Goal: Transaction & Acquisition: Purchase product/service

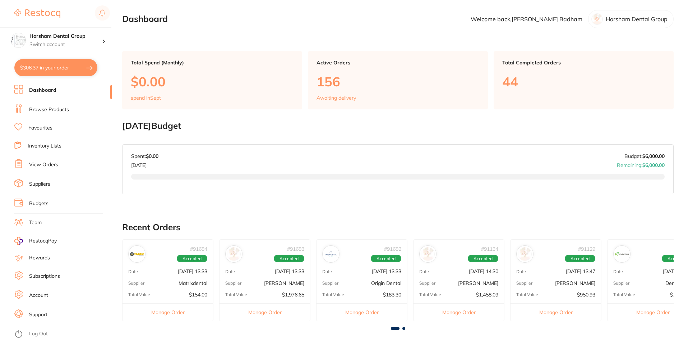
click at [84, 65] on button "$306.37 in your order" at bounding box center [55, 67] width 83 height 17
checkbox input "true"
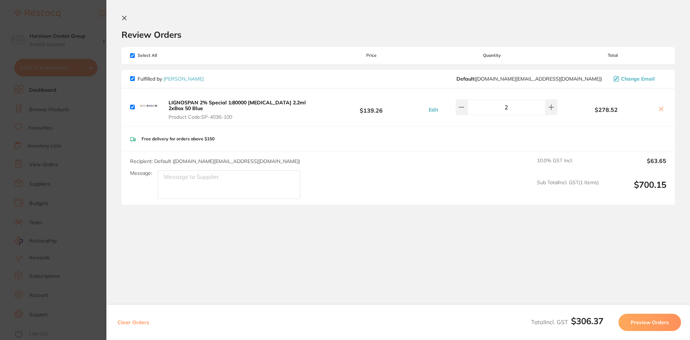
click at [35, 88] on section "Update RRP Set your pre negotiated price for this item. Item Agreed RRP (excl. …" at bounding box center [345, 170] width 690 height 340
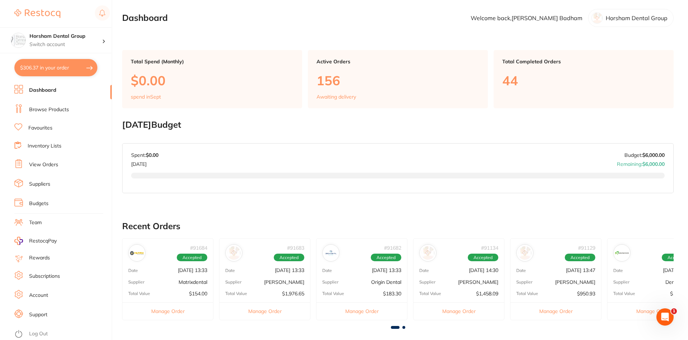
click at [61, 112] on link "Browse Products" at bounding box center [49, 109] width 40 height 7
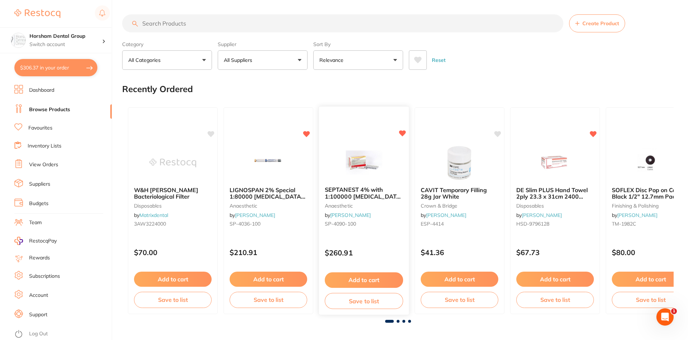
click at [356, 193] on b "SEPTANEST 4% with 1:100000 [MEDICAL_DATA] 2.2ml 2xBox 50 GOLD" at bounding box center [364, 192] width 78 height 13
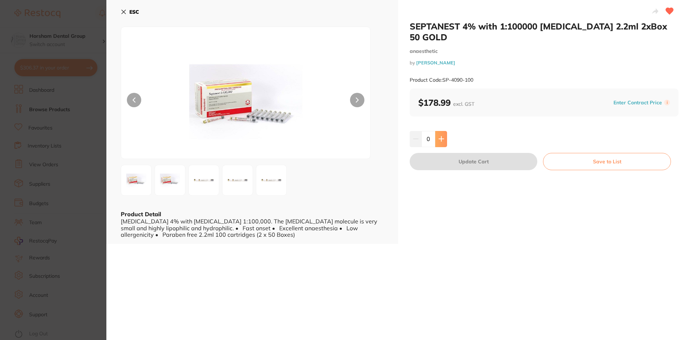
click at [436, 132] on button at bounding box center [441, 139] width 12 height 16
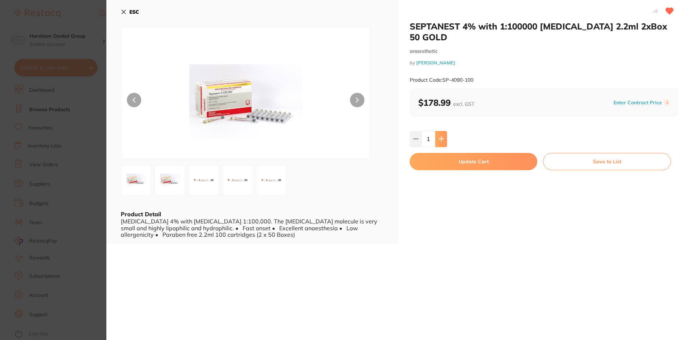
click at [436, 132] on button at bounding box center [441, 139] width 12 height 16
click at [419, 131] on button at bounding box center [416, 139] width 12 height 16
click at [440, 137] on icon at bounding box center [441, 139] width 5 height 5
type input "3"
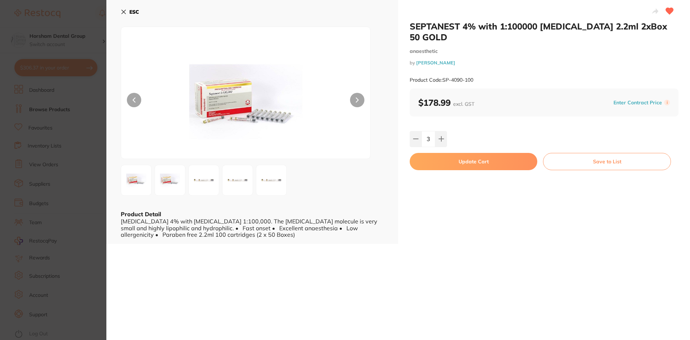
click at [435, 153] on button "Update Cart" at bounding box center [474, 161] width 128 height 17
checkbox input "false"
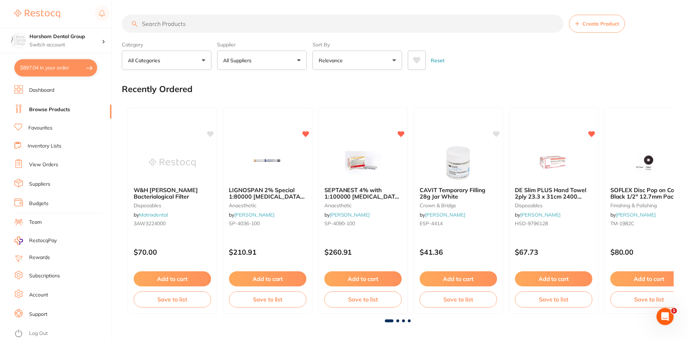
scroll to position [1, 0]
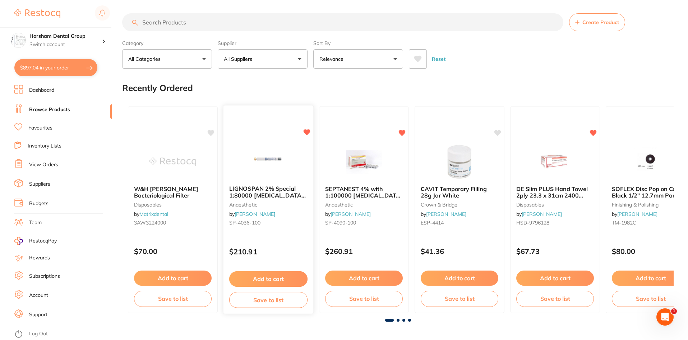
click at [258, 275] on button "Add to cart" at bounding box center [268, 278] width 78 height 15
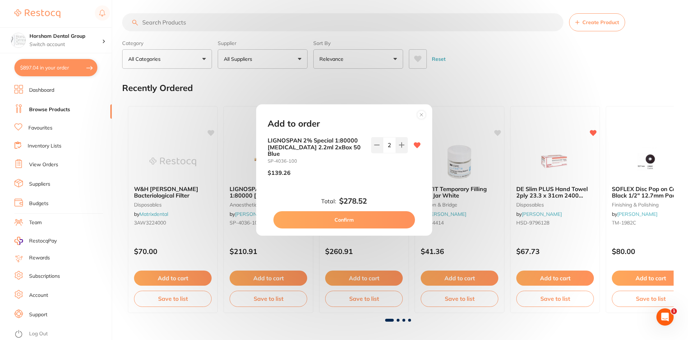
scroll to position [0, 0]
click at [361, 227] on div "Add to order LIGNOSPAN 2% Special 1:80000 adrenalin 2.2ml 2xBox 50 Blue SP-4036…" at bounding box center [344, 170] width 176 height 132
click at [315, 215] on button "Confirm" at bounding box center [345, 219] width 142 height 17
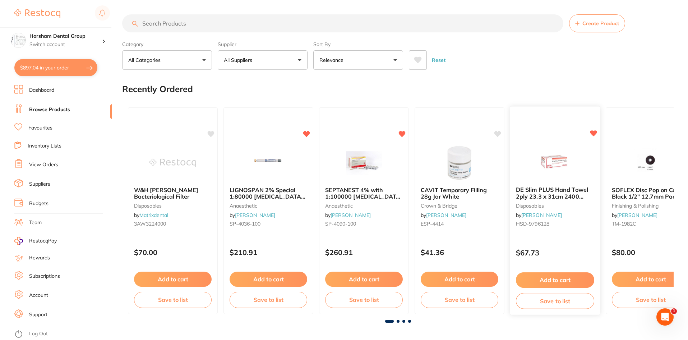
click at [566, 192] on b "DE Slim PLUS Hand Towel 2ply 23.3 x 31cm 2400 sheets" at bounding box center [555, 192] width 78 height 13
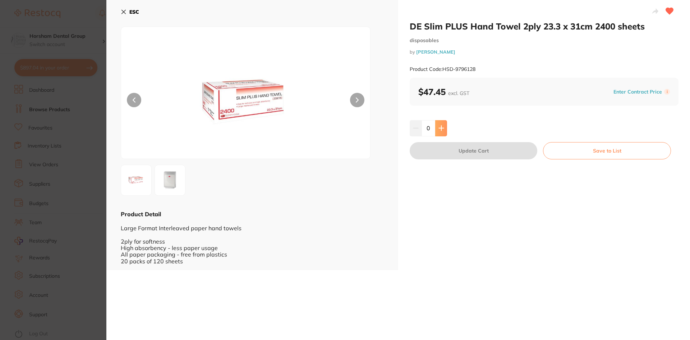
click at [439, 127] on icon at bounding box center [442, 128] width 6 height 6
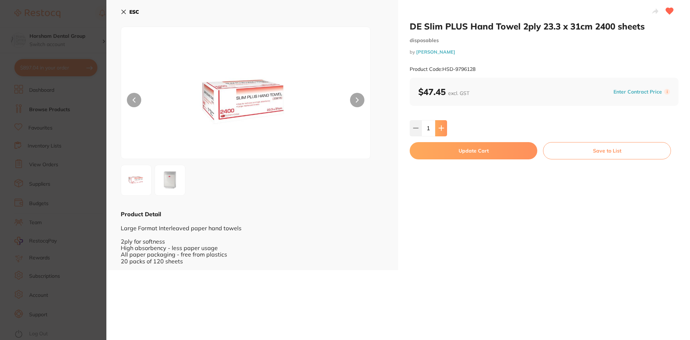
click at [439, 127] on icon at bounding box center [442, 128] width 6 height 6
type input "2"
click at [436, 157] on button "Update Cart" at bounding box center [474, 150] width 128 height 17
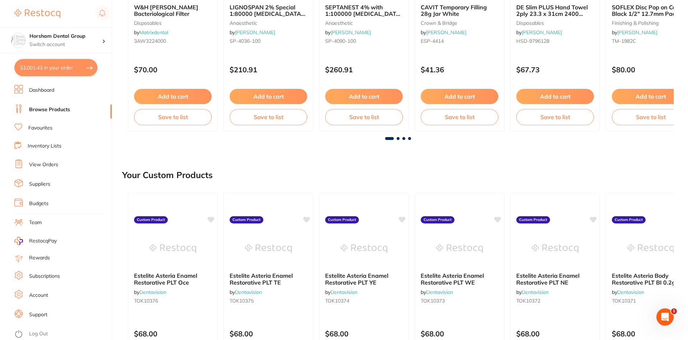
scroll to position [3, 0]
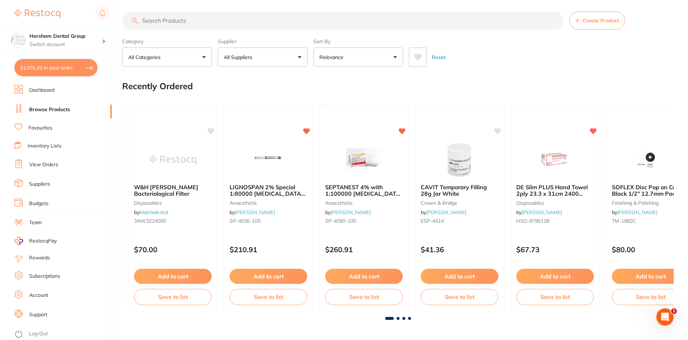
click at [38, 165] on link "View Orders" at bounding box center [43, 164] width 29 height 7
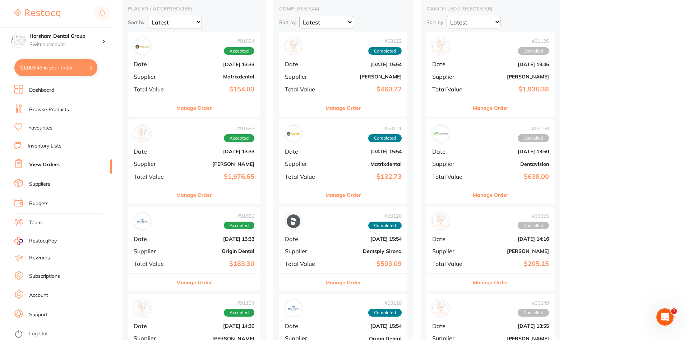
scroll to position [144, 0]
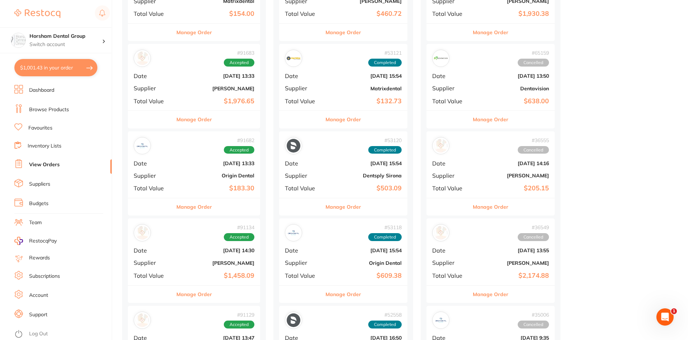
click at [202, 209] on button "Manage Order" at bounding box center [195, 206] width 36 height 17
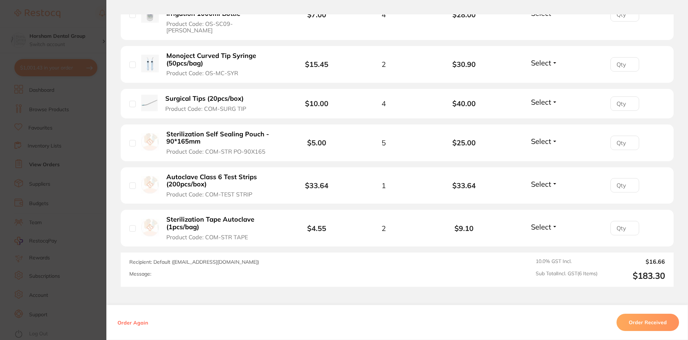
scroll to position [359, 0]
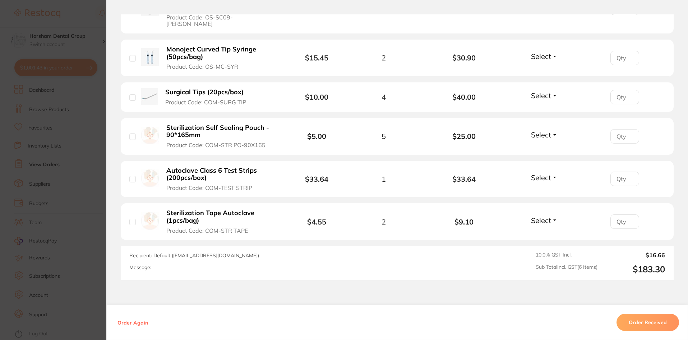
click at [193, 124] on b "Sterilization Self Sealing Pouch - 90*165mm" at bounding box center [221, 131] width 111 height 15
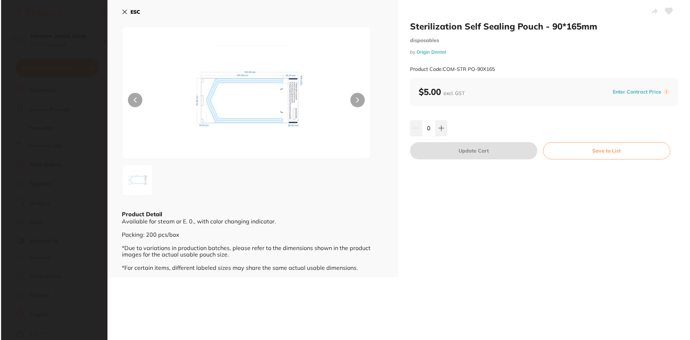
scroll to position [0, 0]
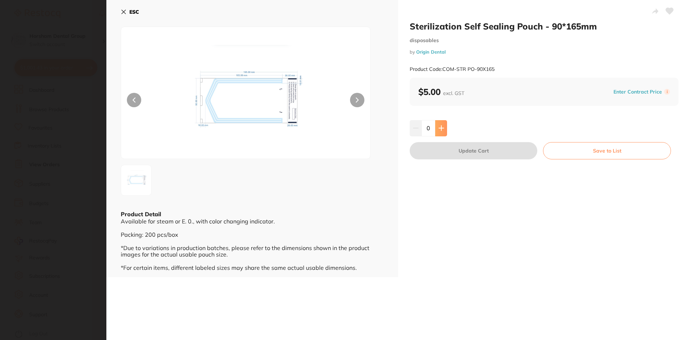
click at [436, 125] on button at bounding box center [441, 128] width 12 height 16
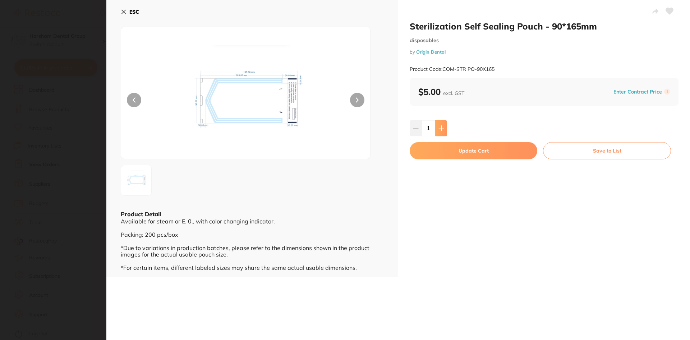
click at [436, 125] on button at bounding box center [441, 128] width 12 height 16
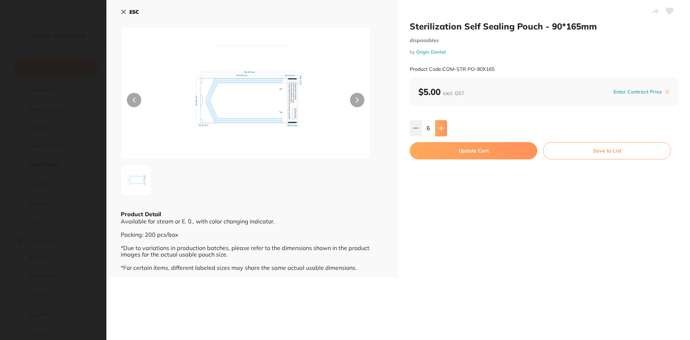
click at [436, 125] on button at bounding box center [441, 128] width 12 height 16
type input "10"
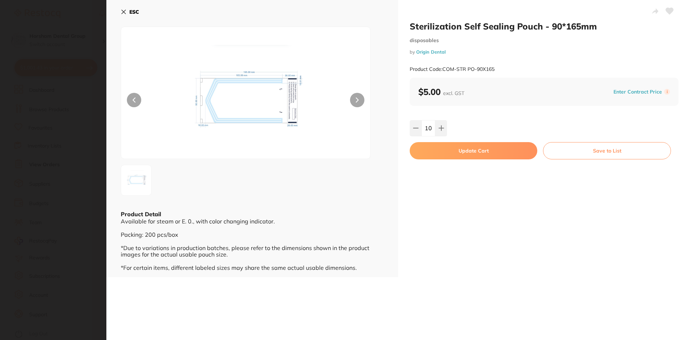
click at [429, 151] on button "Update Cart" at bounding box center [474, 150] width 128 height 17
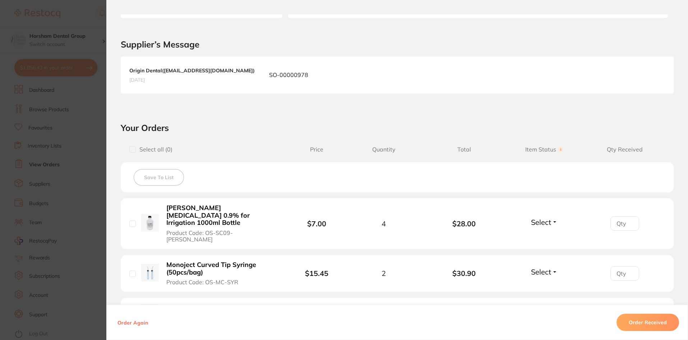
scroll to position [36, 0]
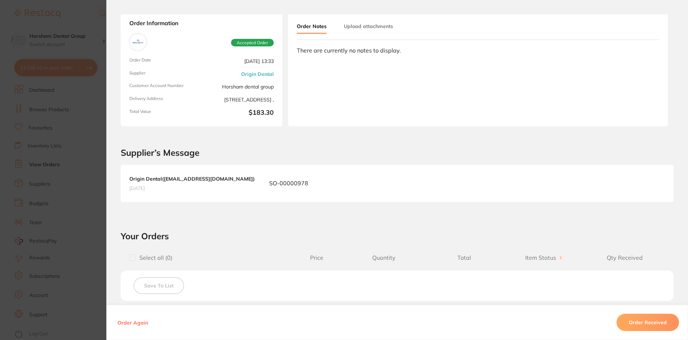
click at [29, 162] on section "Order ID: Restocq- 91682 Order Information Accepted Order Order Date Aug 28 202…" at bounding box center [344, 170] width 688 height 340
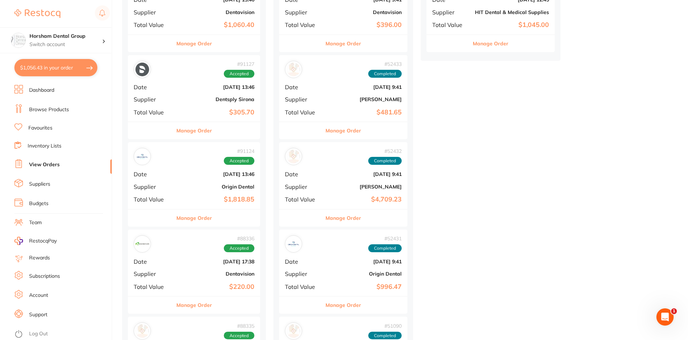
scroll to position [575, 0]
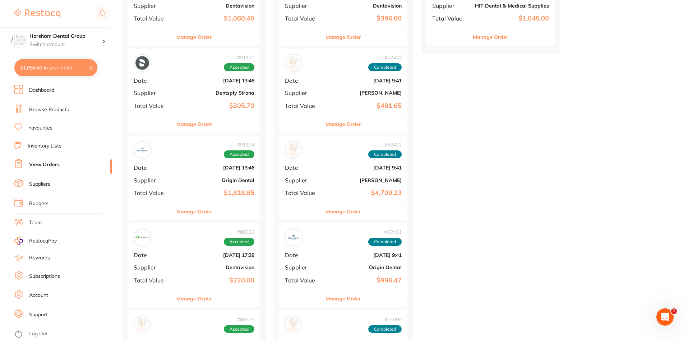
click at [214, 215] on div "Manage Order" at bounding box center [194, 211] width 132 height 18
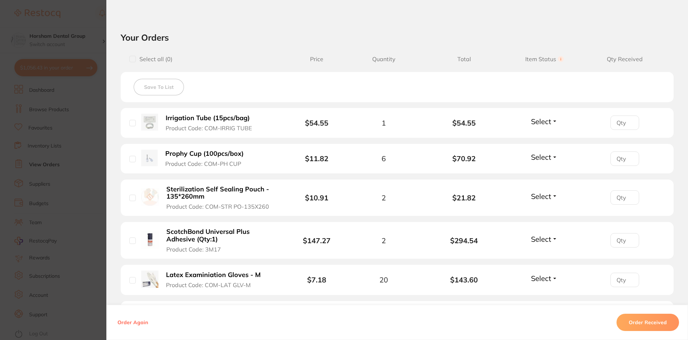
scroll to position [252, 0]
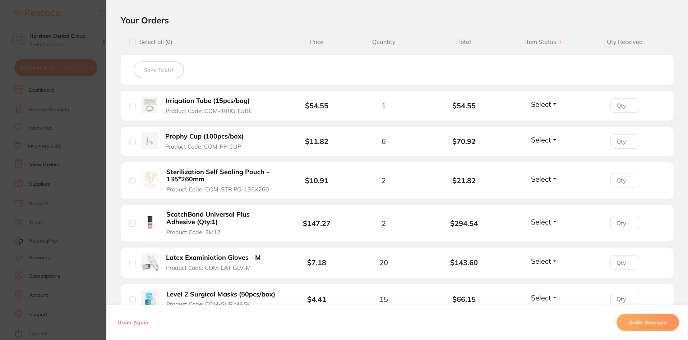
click at [188, 136] on b "Prophy Cup (100pcs/box)" at bounding box center [204, 137] width 78 height 8
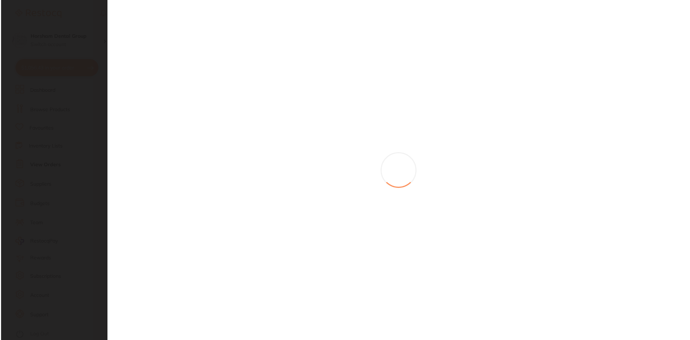
scroll to position [0, 0]
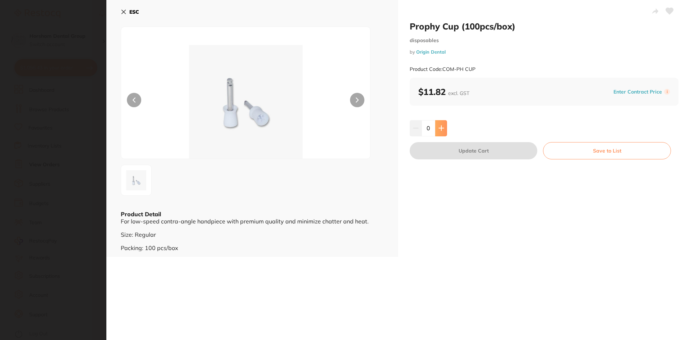
click at [443, 126] on icon at bounding box center [442, 128] width 6 height 6
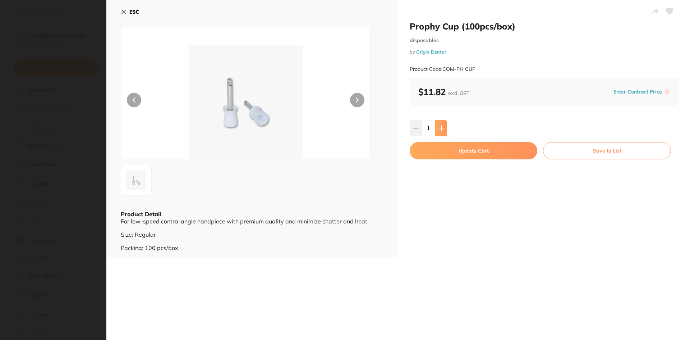
click at [443, 126] on icon at bounding box center [442, 128] width 6 height 6
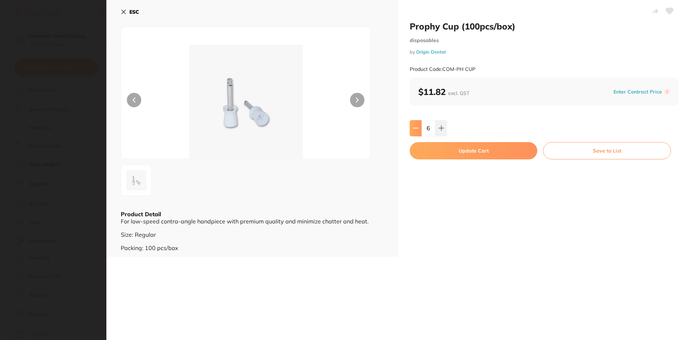
click at [412, 127] on button at bounding box center [416, 128] width 12 height 16
type input "5"
click at [434, 147] on button "Update Cart" at bounding box center [474, 150] width 128 height 17
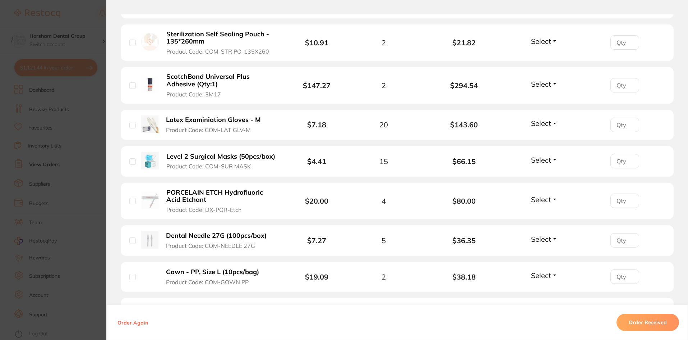
scroll to position [395, 0]
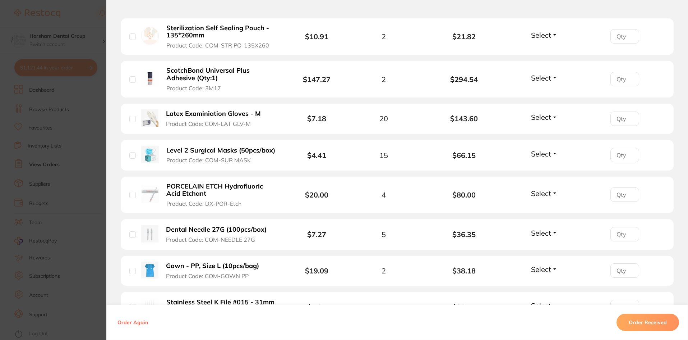
click at [212, 111] on b "Latex Examiniation Gloves - M" at bounding box center [213, 114] width 95 height 8
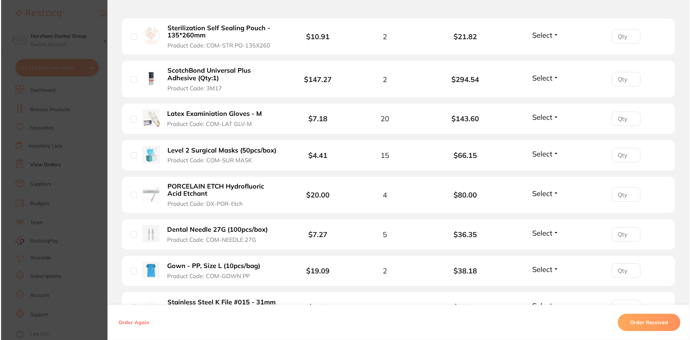
scroll to position [0, 0]
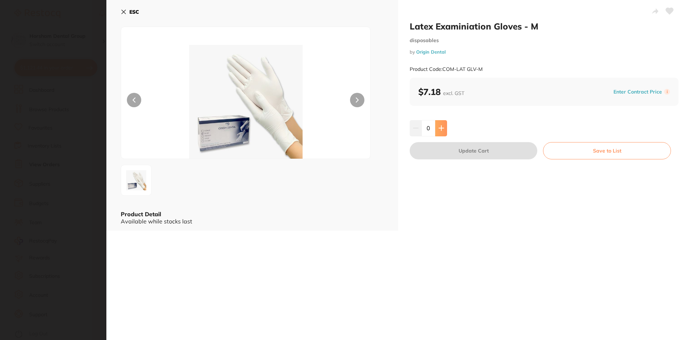
click at [437, 126] on button at bounding box center [441, 128] width 12 height 16
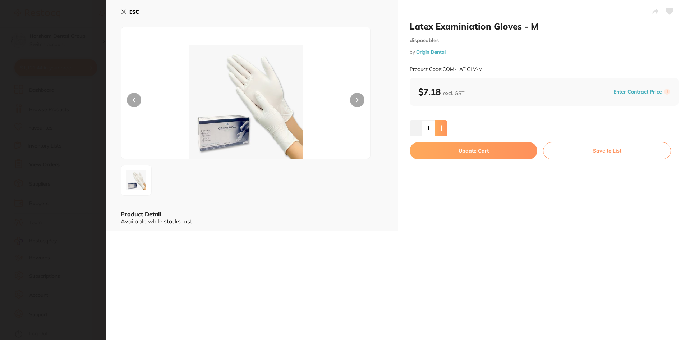
click at [437, 126] on button at bounding box center [441, 128] width 12 height 16
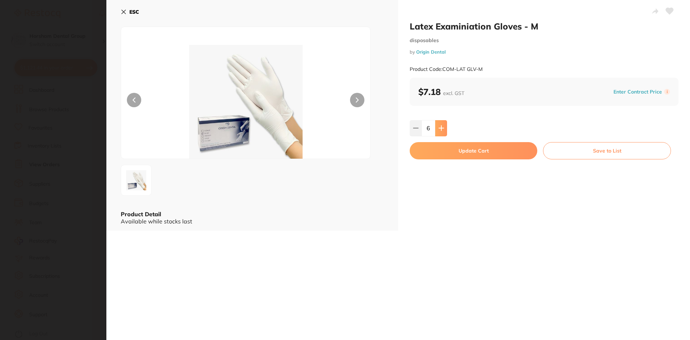
click at [437, 126] on button at bounding box center [441, 128] width 12 height 16
click at [439, 126] on icon at bounding box center [442, 128] width 6 height 6
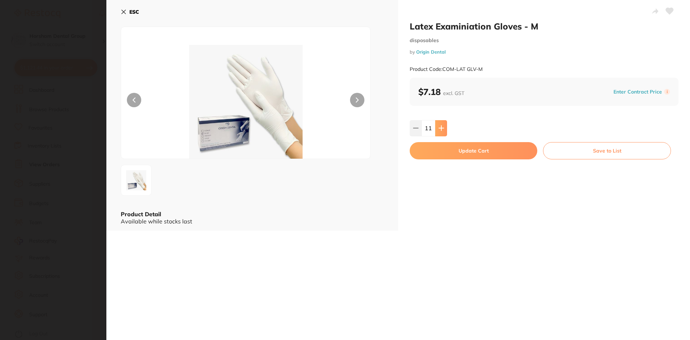
click at [439, 126] on icon at bounding box center [442, 128] width 6 height 6
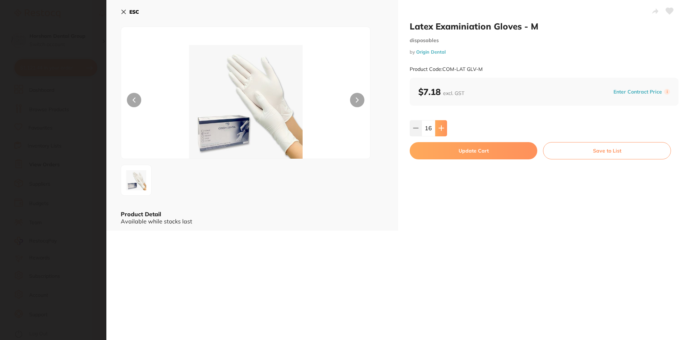
click at [439, 126] on icon at bounding box center [442, 128] width 6 height 6
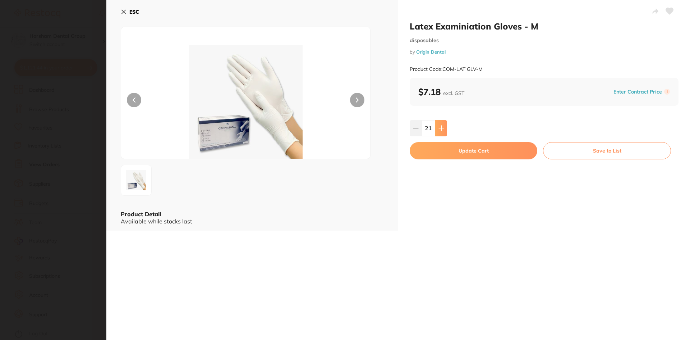
click at [439, 126] on icon at bounding box center [442, 128] width 6 height 6
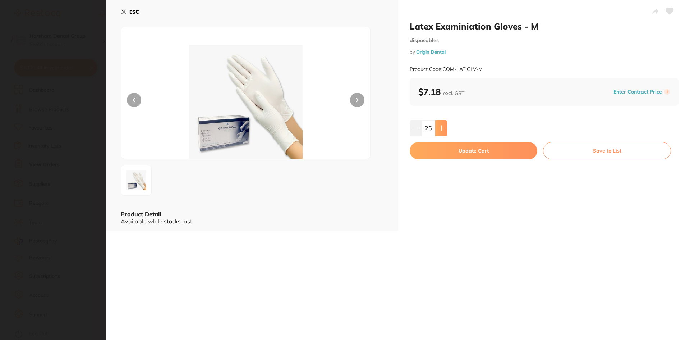
click at [439, 126] on icon at bounding box center [442, 128] width 6 height 6
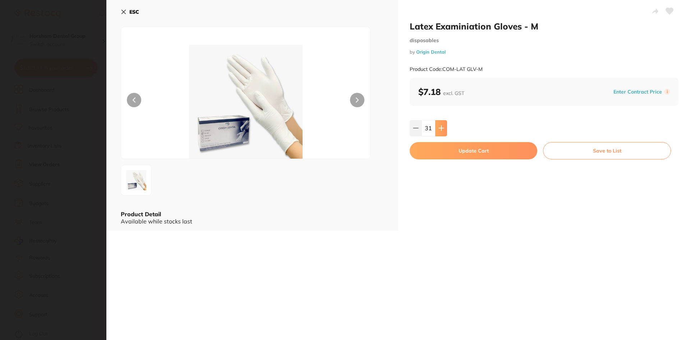
click at [439, 126] on icon at bounding box center [442, 128] width 6 height 6
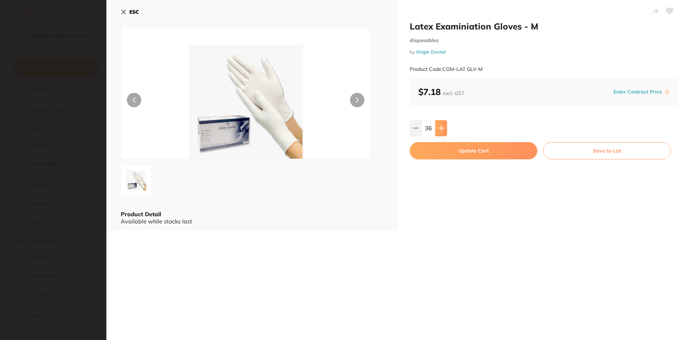
click at [439, 126] on icon at bounding box center [442, 128] width 6 height 6
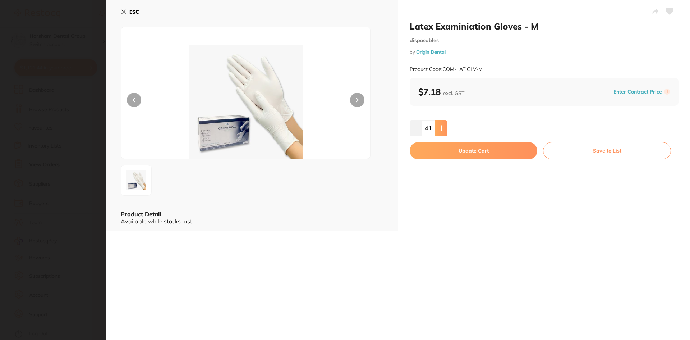
click at [439, 126] on icon at bounding box center [442, 128] width 6 height 6
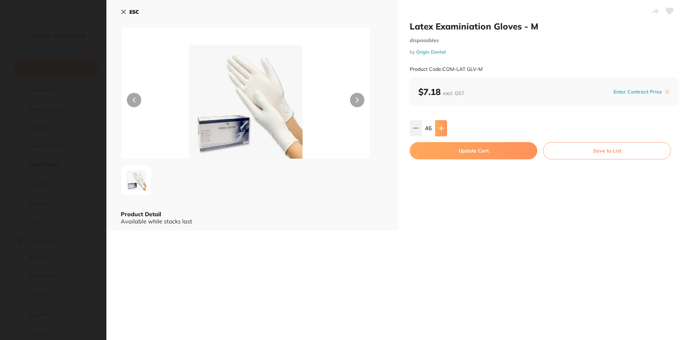
click at [439, 129] on icon at bounding box center [442, 128] width 6 height 6
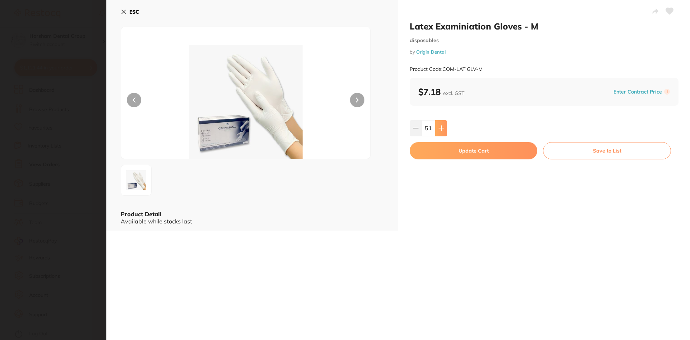
click at [439, 129] on icon at bounding box center [442, 128] width 6 height 6
click at [439, 130] on icon at bounding box center [442, 128] width 6 height 6
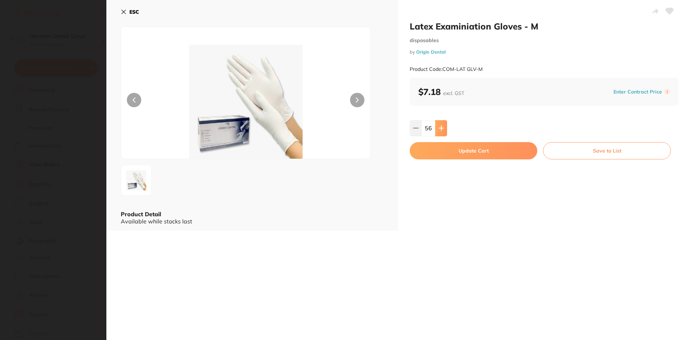
click at [439, 130] on icon at bounding box center [442, 128] width 6 height 6
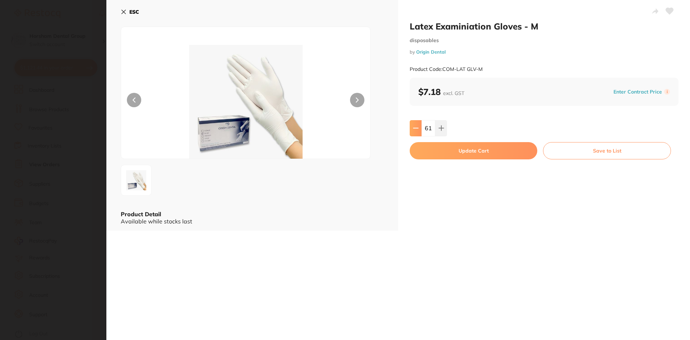
click at [416, 129] on icon at bounding box center [416, 128] width 6 height 6
click at [429, 125] on input "58" at bounding box center [429, 128] width 14 height 16
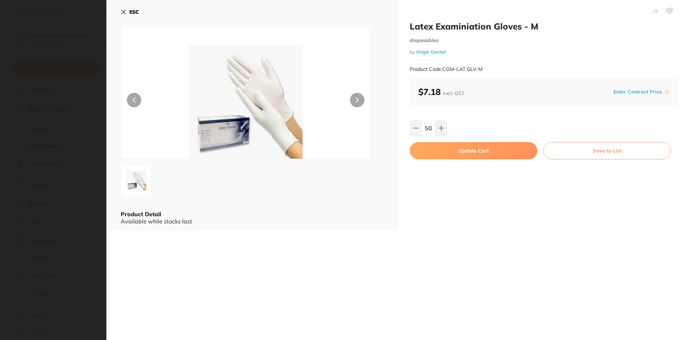
type input "50"
click at [453, 152] on button "Update Cart" at bounding box center [474, 150] width 128 height 17
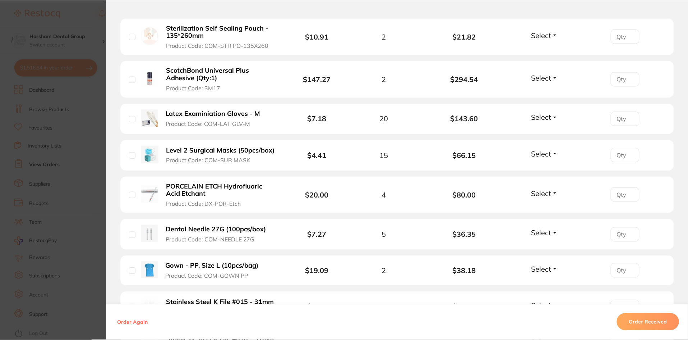
scroll to position [575, 0]
click at [209, 186] on b "PORCELAIN ETCH Hydrofluoric Acid Etchant" at bounding box center [221, 190] width 111 height 15
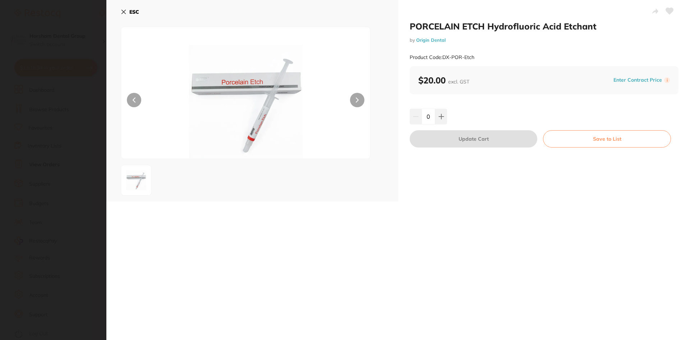
scroll to position [0, 0]
click at [439, 118] on icon at bounding box center [442, 117] width 6 height 6
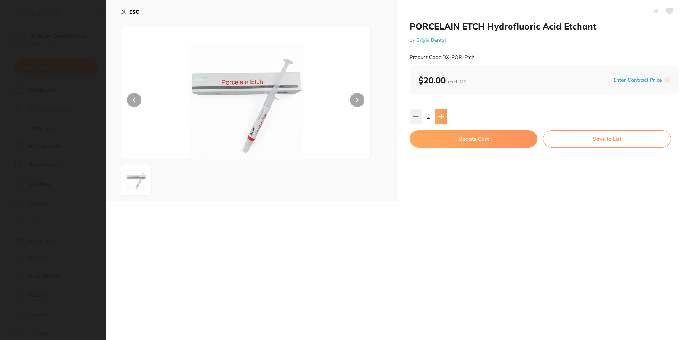
click at [439, 118] on icon at bounding box center [442, 117] width 6 height 6
click at [441, 117] on icon at bounding box center [441, 116] width 5 height 5
click at [416, 116] on icon at bounding box center [415, 116] width 5 height 0
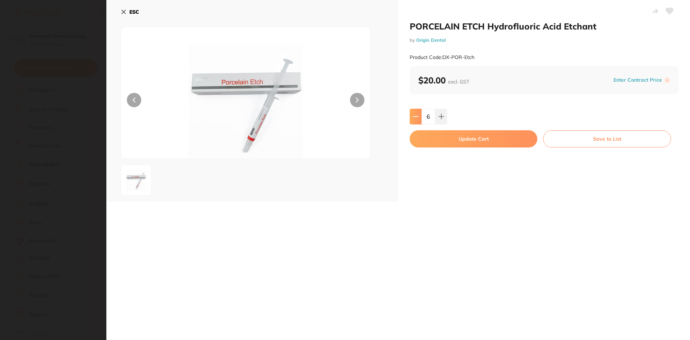
type input "5"
click at [441, 137] on button "Update Cart" at bounding box center [474, 138] width 128 height 17
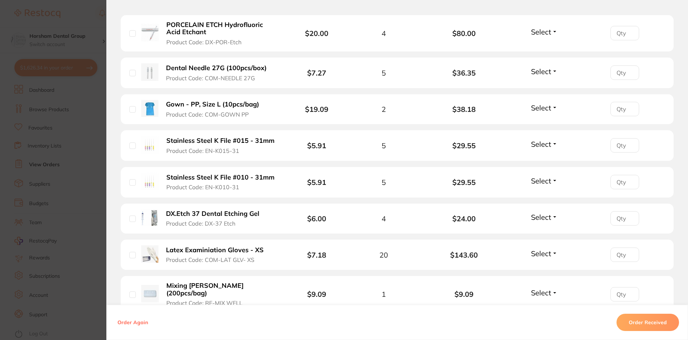
scroll to position [647, 0]
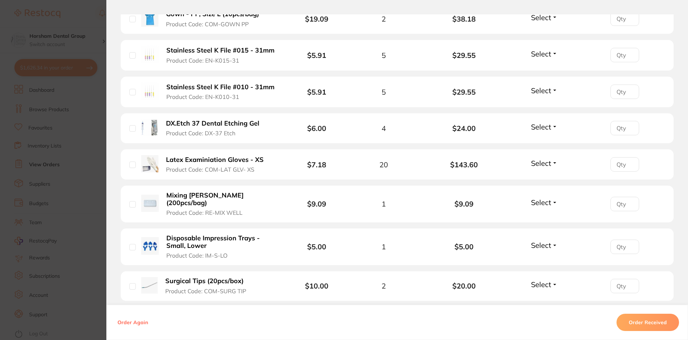
click at [227, 123] on b "DX.Etch 37 Dental Etching Gel" at bounding box center [212, 124] width 93 height 8
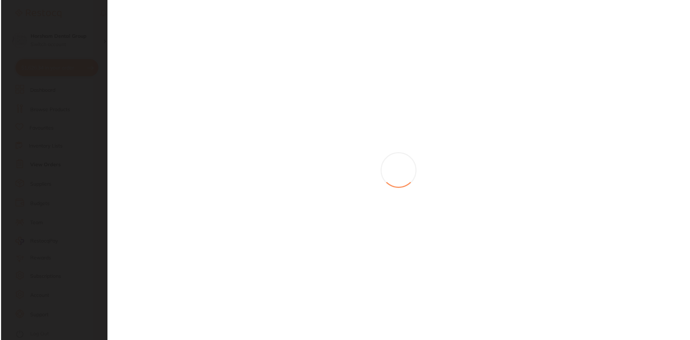
scroll to position [0, 0]
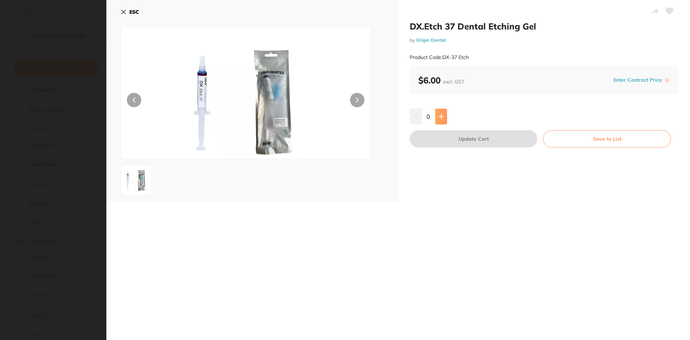
click at [442, 115] on icon at bounding box center [442, 117] width 6 height 6
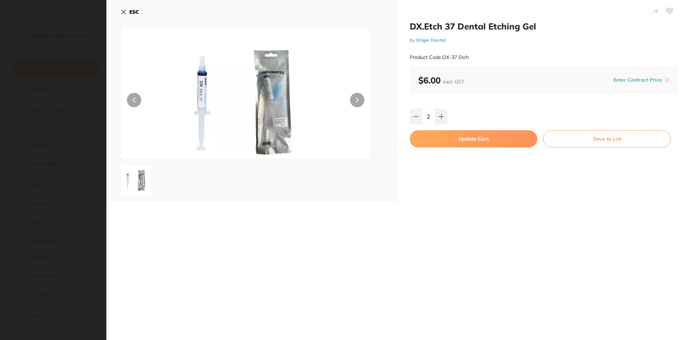
click at [446, 112] on div "2" at bounding box center [544, 117] width 269 height 16
click at [444, 114] on button at bounding box center [441, 117] width 12 height 16
click at [412, 122] on button at bounding box center [416, 117] width 12 height 16
type input "2"
click at [439, 142] on button "Update Cart" at bounding box center [474, 138] width 128 height 17
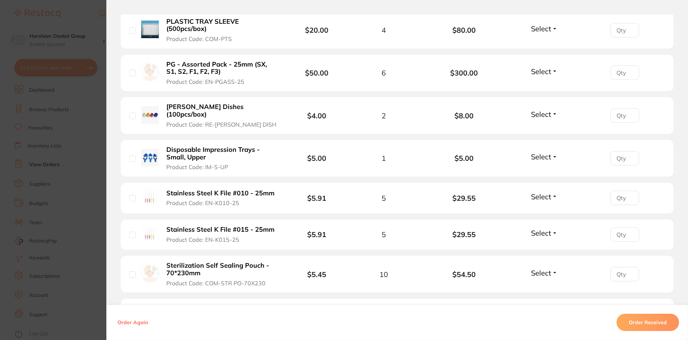
scroll to position [1007, 0]
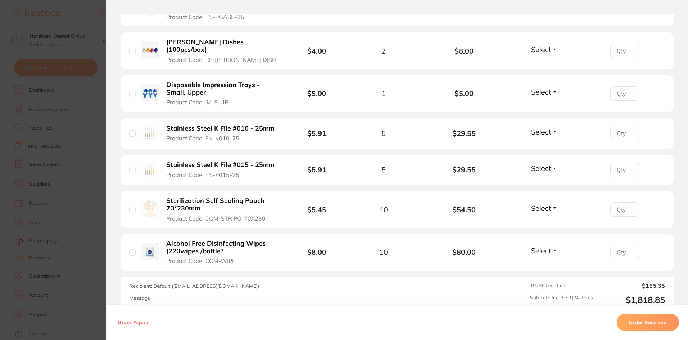
click at [195, 240] on b "Alcohol Free Disinfecting Wipes (220wipes /bottle?" at bounding box center [221, 247] width 111 height 15
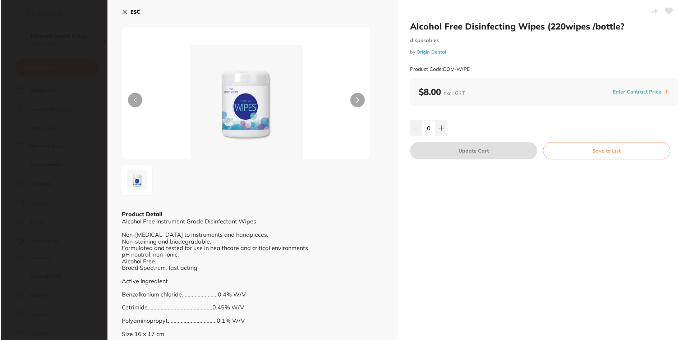
scroll to position [0, 0]
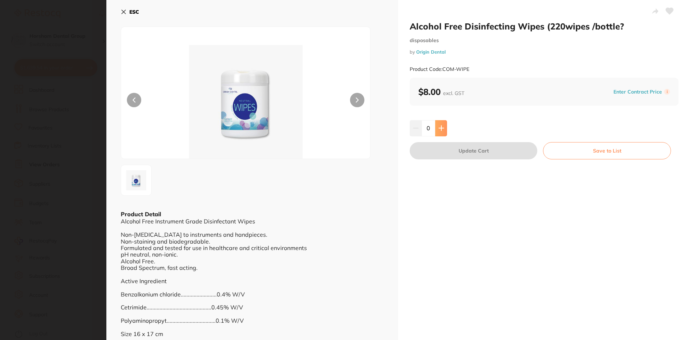
click at [444, 131] on button at bounding box center [441, 128] width 12 height 16
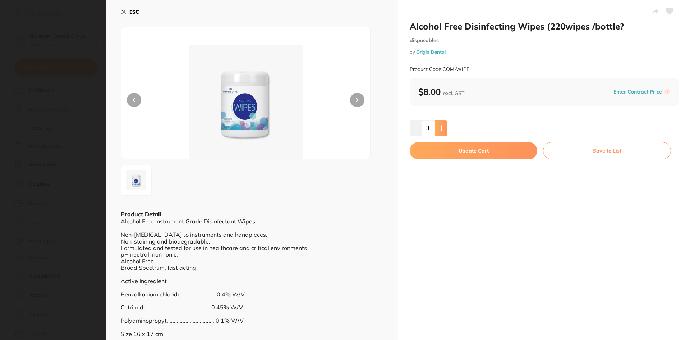
click at [444, 131] on button at bounding box center [441, 128] width 12 height 16
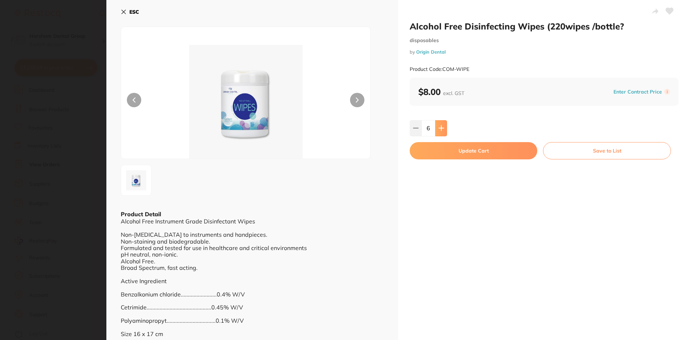
click at [444, 131] on button at bounding box center [441, 128] width 12 height 16
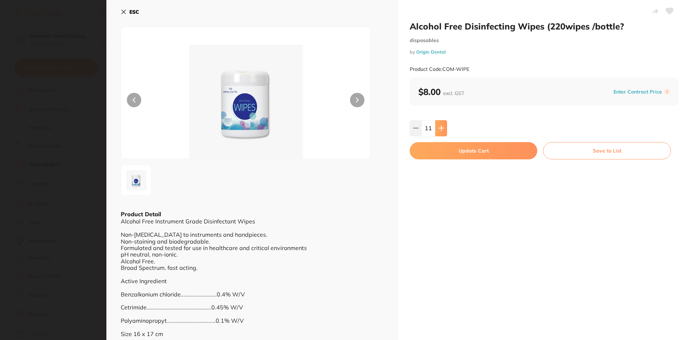
click at [444, 131] on button at bounding box center [441, 128] width 12 height 16
type input "15"
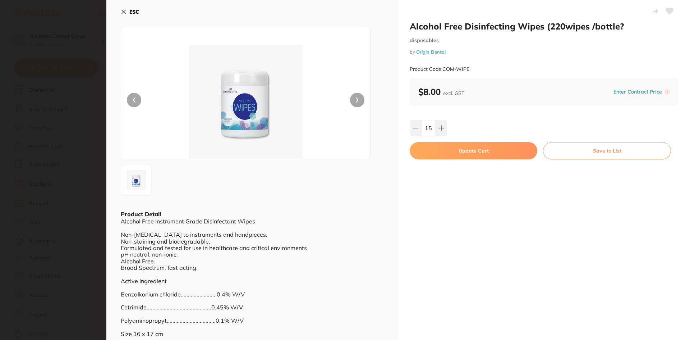
click at [450, 156] on button "Update Cart" at bounding box center [474, 150] width 128 height 17
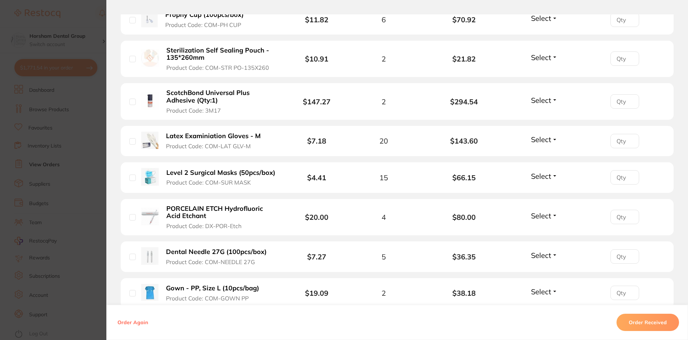
scroll to position [252, 0]
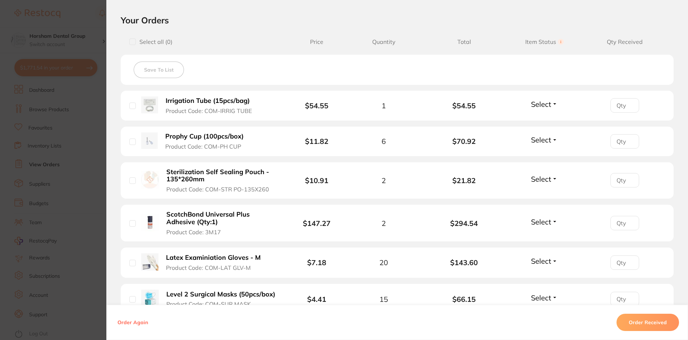
click at [81, 149] on section "Order ID: Restocq- 91124 Order Information Accepted Order Order Date Aug 22 202…" at bounding box center [344, 170] width 688 height 340
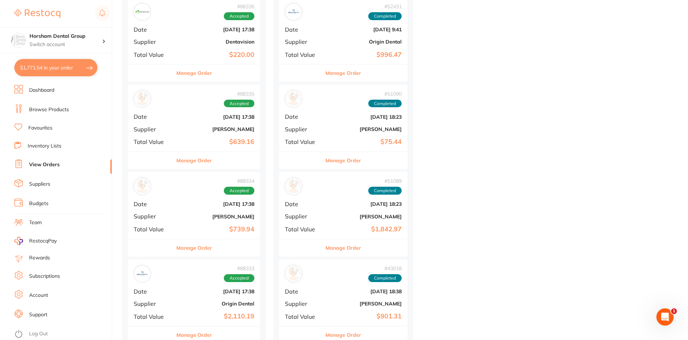
scroll to position [899, 0]
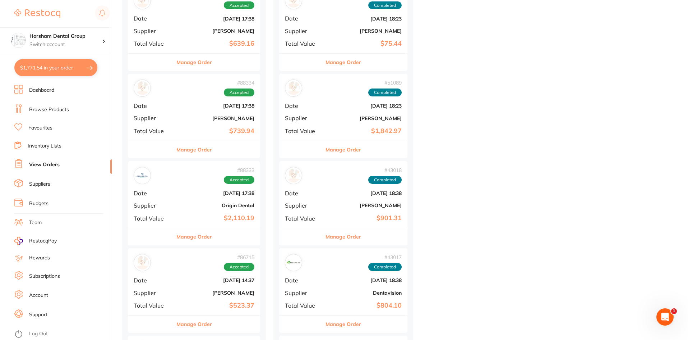
click at [203, 235] on button "Manage Order" at bounding box center [195, 236] width 36 height 17
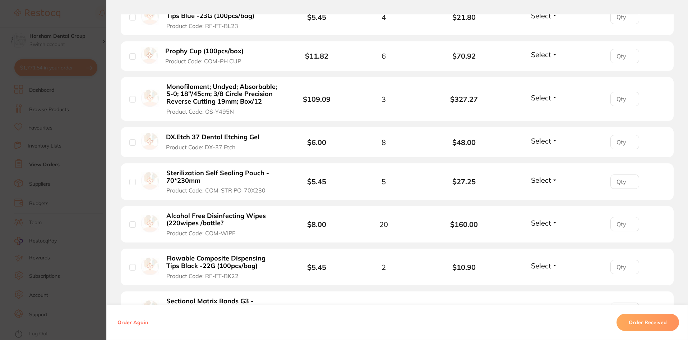
scroll to position [611, 0]
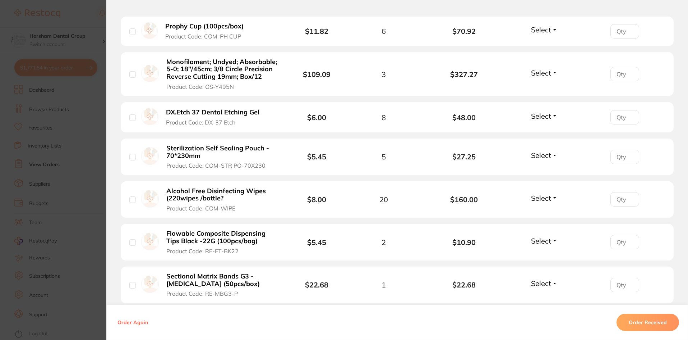
click at [189, 151] on b "Sterilization Self Sealing Pouch - 70*230mm" at bounding box center [221, 152] width 111 height 15
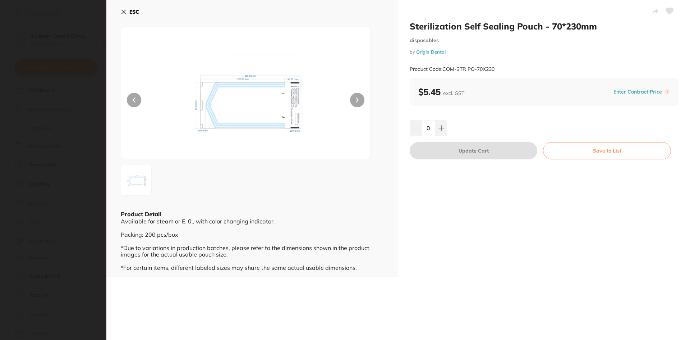
scroll to position [0, 0]
click at [131, 8] on button "ESC" at bounding box center [130, 12] width 18 height 12
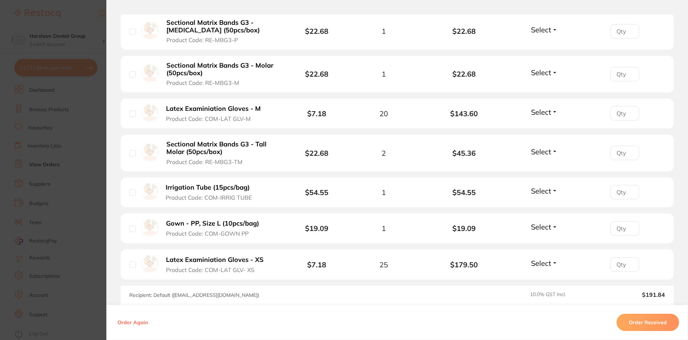
scroll to position [899, 0]
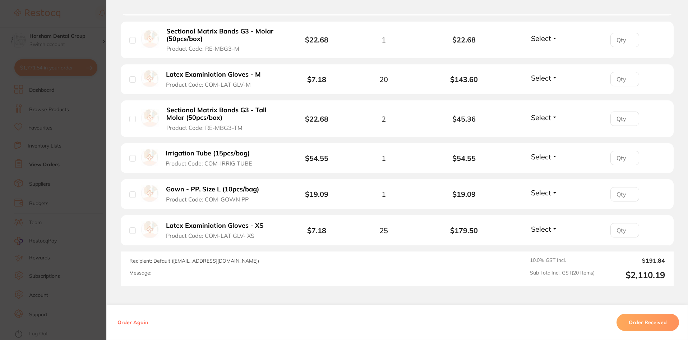
click at [232, 222] on b "Latex Examiniation Gloves - XS" at bounding box center [215, 226] width 98 height 8
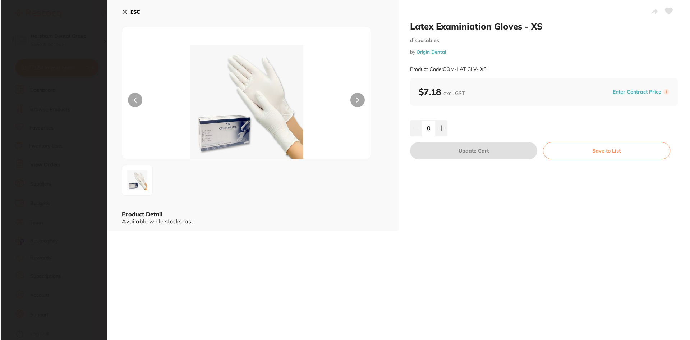
scroll to position [0, 0]
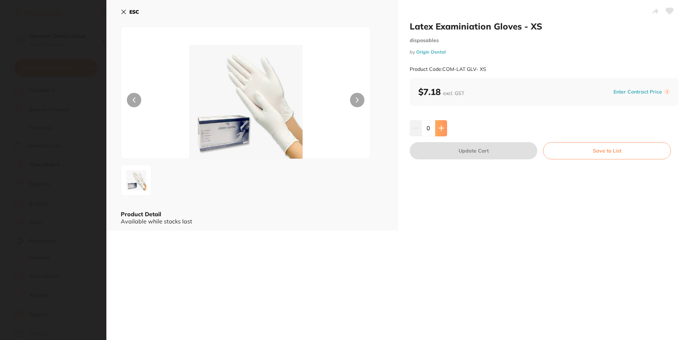
click at [446, 128] on button at bounding box center [441, 128] width 12 height 16
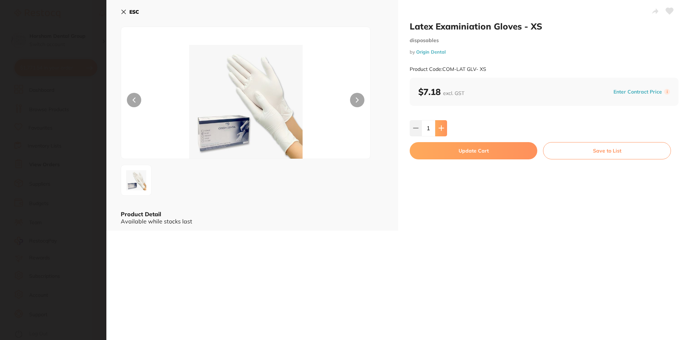
click at [446, 128] on button at bounding box center [441, 128] width 12 height 16
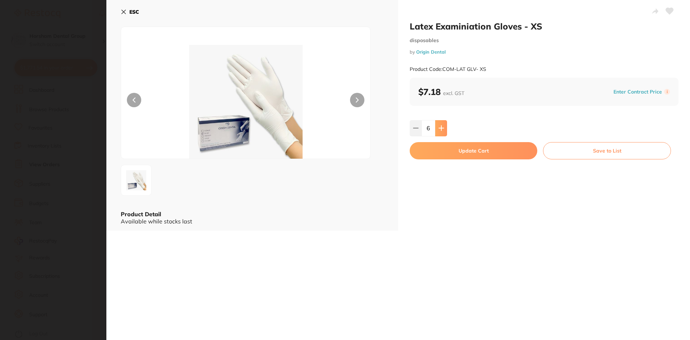
click at [446, 128] on button at bounding box center [441, 128] width 12 height 16
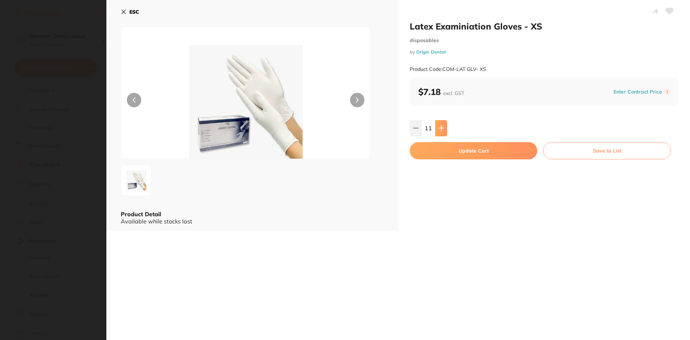
click at [446, 128] on button at bounding box center [441, 128] width 12 height 16
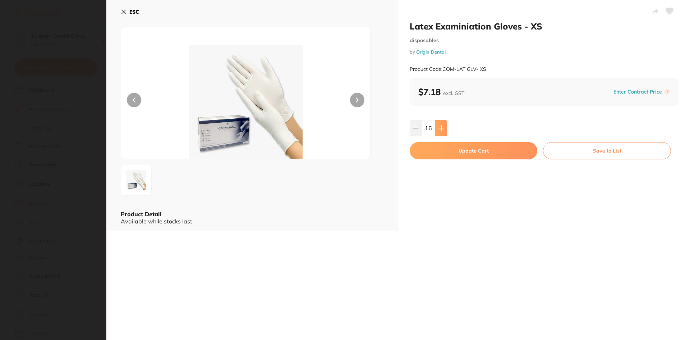
click at [446, 128] on button at bounding box center [441, 128] width 12 height 16
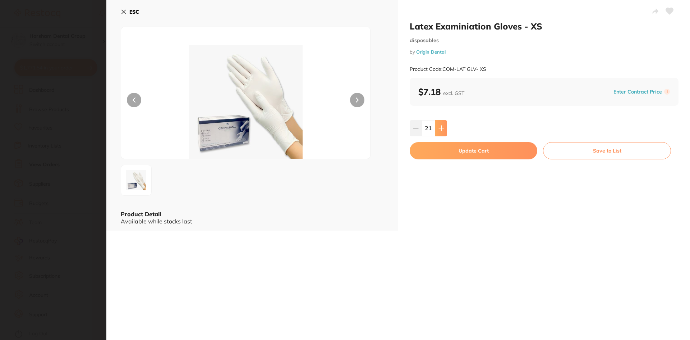
click at [446, 128] on button at bounding box center [441, 128] width 12 height 16
type input "25"
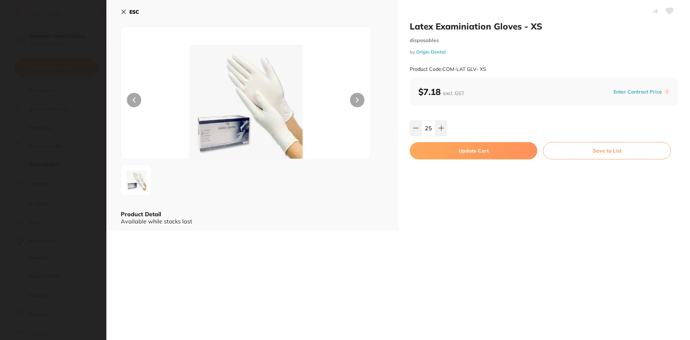
click at [437, 145] on button "Update Cart" at bounding box center [474, 150] width 128 height 17
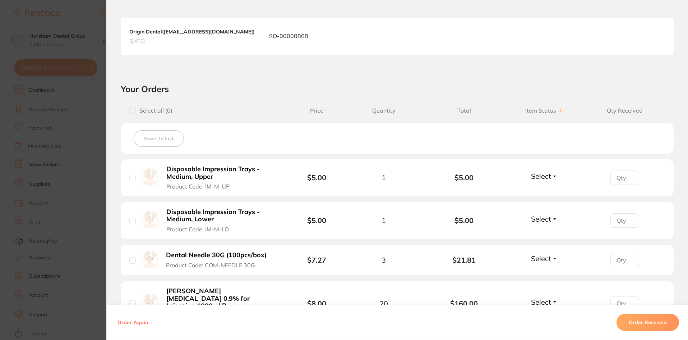
scroll to position [180, 0]
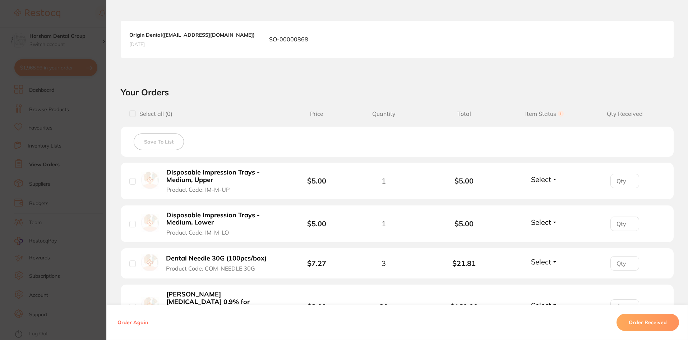
click at [66, 168] on section "Order ID: Restocq- 88333 Order Information Accepted Order Order Date Jul 31 202…" at bounding box center [344, 170] width 688 height 340
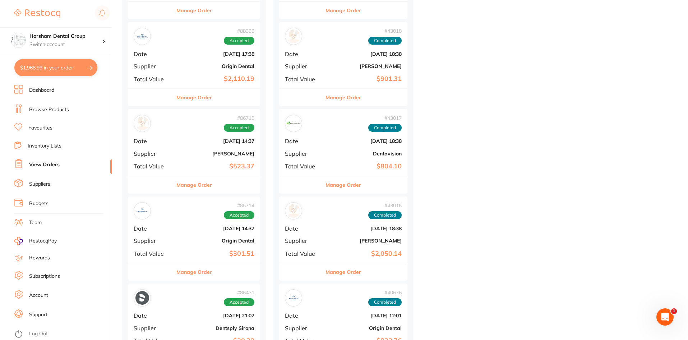
scroll to position [1043, 0]
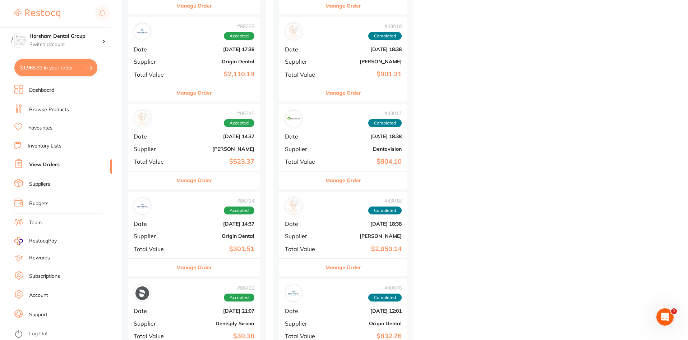
click at [204, 283] on div "# 86431 Accepted Date Jul 13 2025, 21:07 Supplier Dentsply Sirona Total Value $…" at bounding box center [194, 312] width 132 height 67
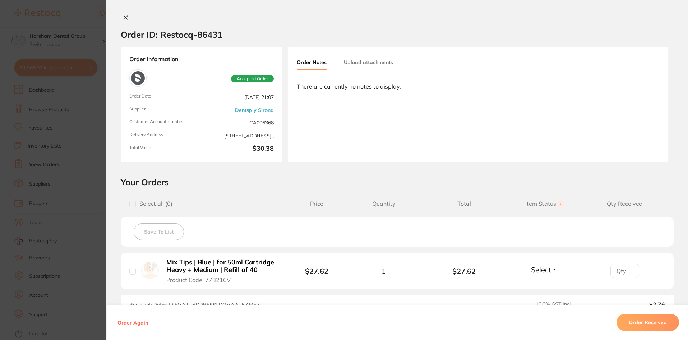
click at [212, 271] on section "Order ID: Restocq- 86431 Order Information Accepted Order Order Date Jul 13 202…" at bounding box center [344, 170] width 688 height 340
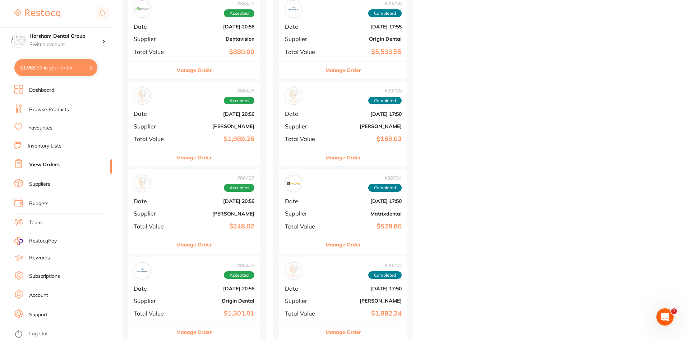
scroll to position [1510, 0]
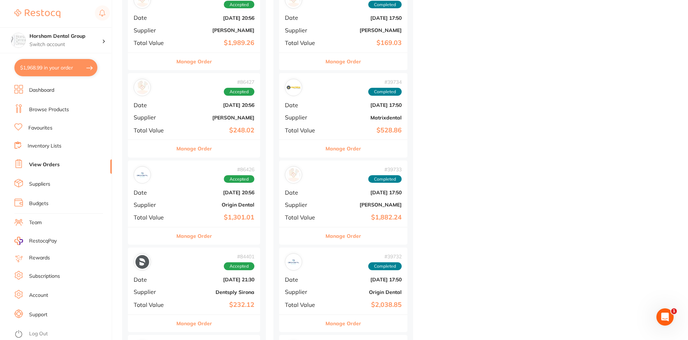
click at [219, 222] on div "# 86426 Accepted Date Jul 13 2025, 20:56 Supplier Origin Dental Total Value $1,…" at bounding box center [194, 193] width 132 height 67
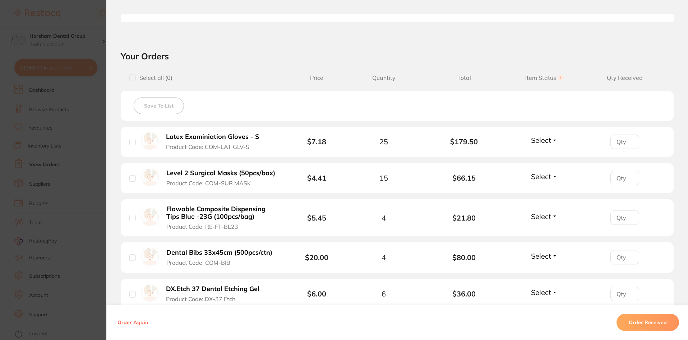
click at [215, 135] on b "Latex Examiniation Gloves - S" at bounding box center [212, 137] width 93 height 8
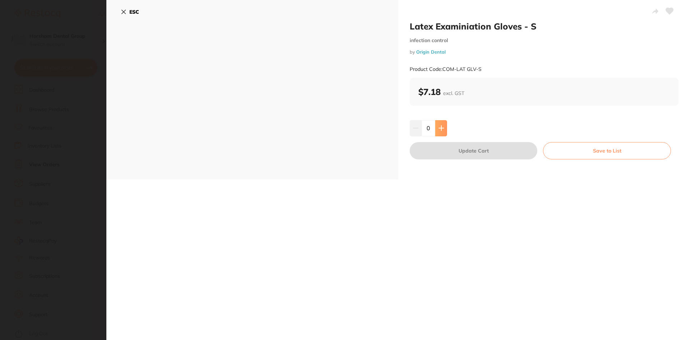
click at [438, 132] on button at bounding box center [441, 128] width 12 height 16
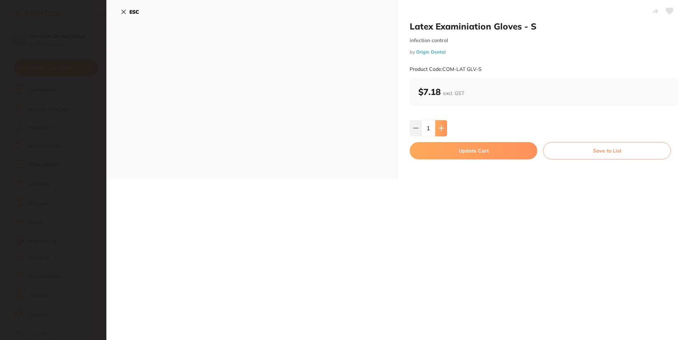
click at [438, 132] on button at bounding box center [441, 128] width 12 height 16
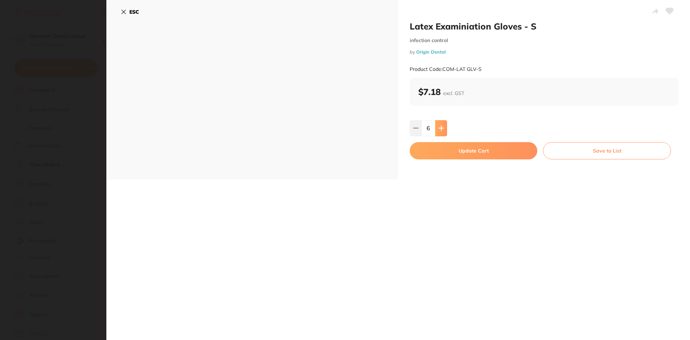
click at [438, 132] on button at bounding box center [441, 128] width 12 height 16
click at [427, 127] on input "7" at bounding box center [429, 128] width 14 height 16
type input "60"
click at [441, 142] on button "Update Cart" at bounding box center [474, 150] width 128 height 17
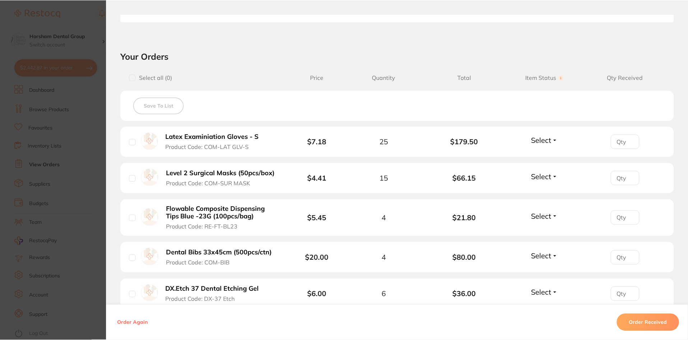
scroll to position [1510, 0]
click at [249, 171] on b "Level 2 Surgical Masks (50pcs/box)" at bounding box center [220, 173] width 109 height 8
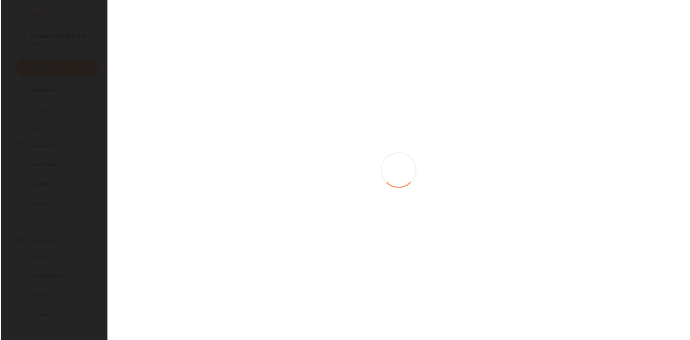
scroll to position [0, 0]
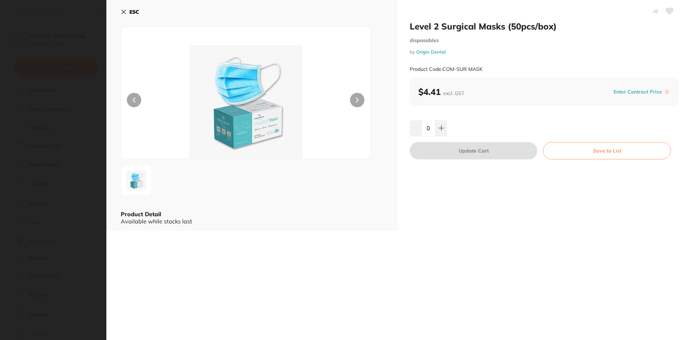
click at [427, 126] on input "0" at bounding box center [429, 128] width 14 height 16
type input "25"
click at [456, 147] on button "Update Cart" at bounding box center [474, 150] width 128 height 17
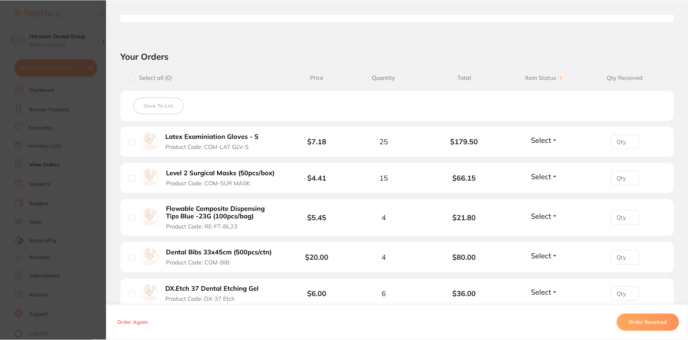
scroll to position [1510, 0]
click at [213, 249] on b "Dental Bibs 33x45cm (500pcs/ctn)" at bounding box center [219, 253] width 106 height 8
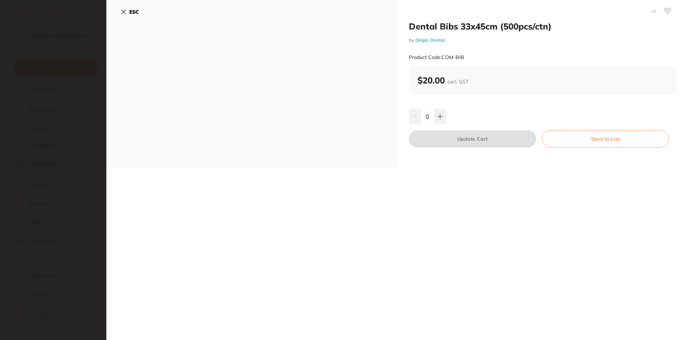
scroll to position [0, 0]
type input "25"
click at [429, 118] on input "0" at bounding box center [428, 117] width 14 height 16
type input "5"
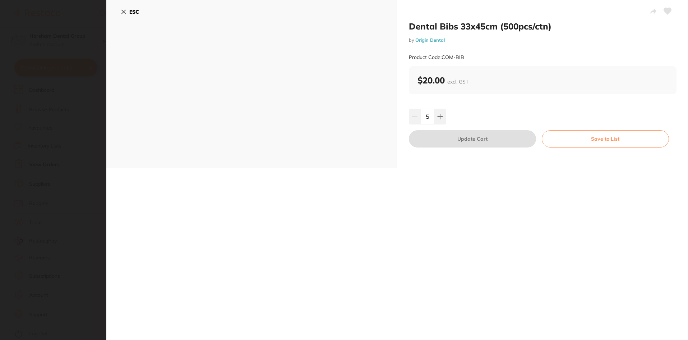
click at [464, 146] on button "Update Cart" at bounding box center [472, 138] width 127 height 17
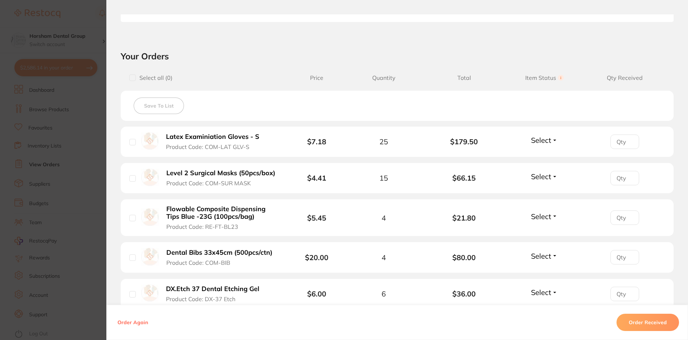
type input "5"
click at [195, 249] on b "Dental Bibs 33x45cm (500pcs/ctn)" at bounding box center [219, 253] width 106 height 8
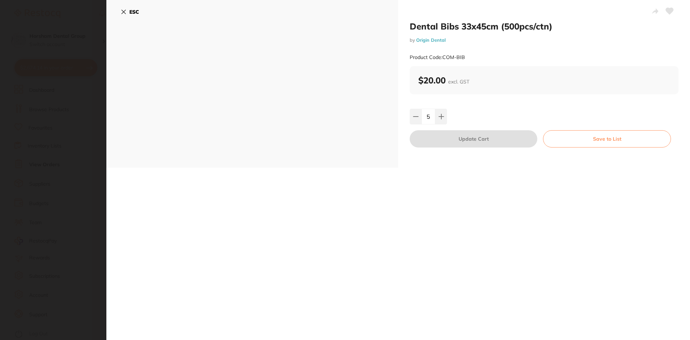
click at [116, 10] on div "ESC" at bounding box center [252, 84] width 292 height 168
click at [119, 12] on div "ESC" at bounding box center [252, 84] width 292 height 168
click at [124, 9] on icon at bounding box center [124, 12] width 6 height 6
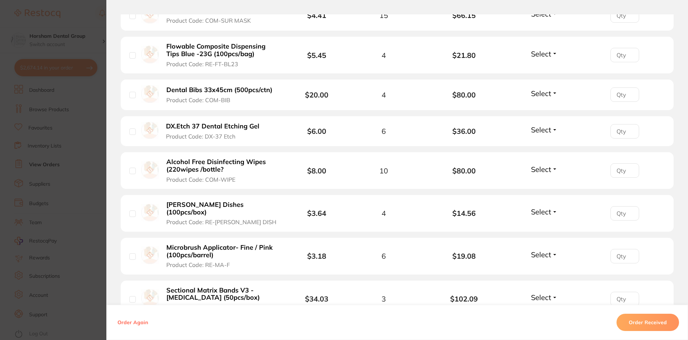
scroll to position [395, 0]
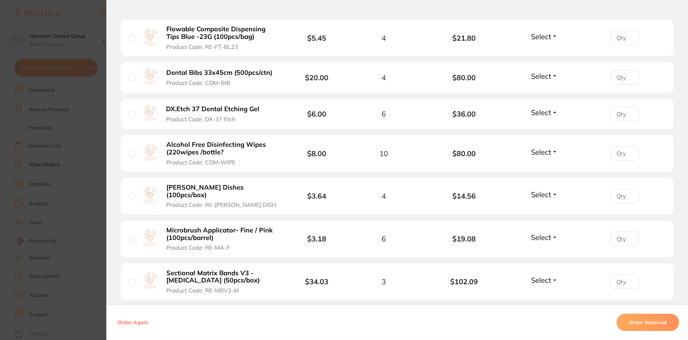
click at [203, 226] on b "Microbrush Applicator- Fine / Pink (100pcs/barrel)" at bounding box center [221, 233] width 111 height 15
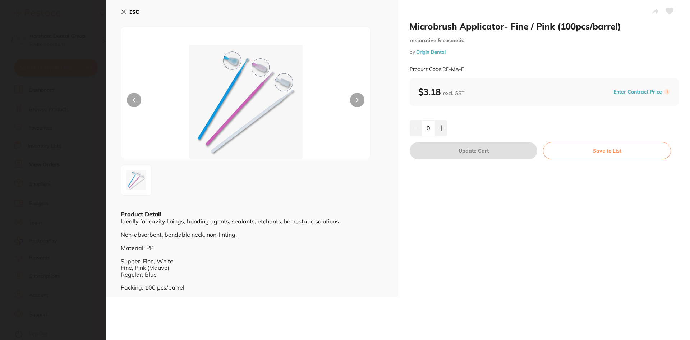
scroll to position [0, 0]
click at [426, 127] on input "0" at bounding box center [429, 128] width 14 height 16
type input "6"
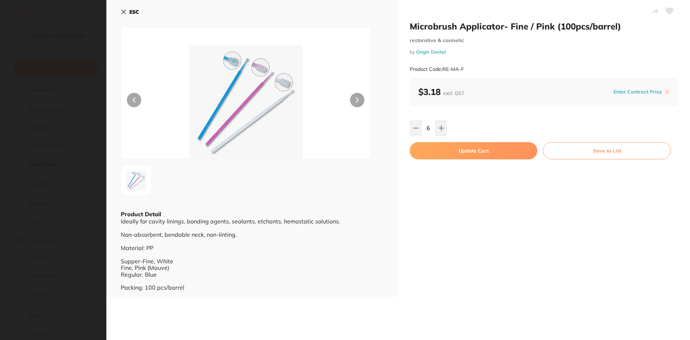
click at [441, 158] on button "Update Cart" at bounding box center [474, 150] width 128 height 17
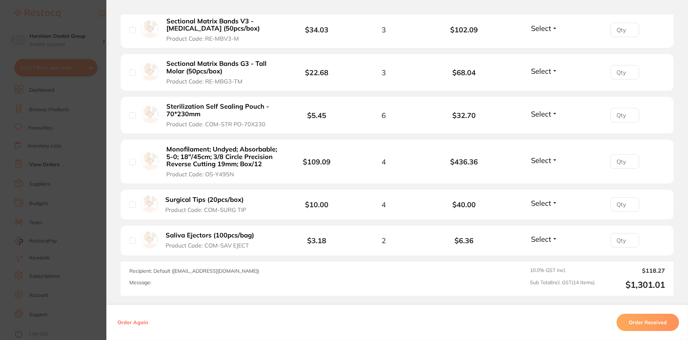
type input "6"
click at [237, 232] on b "Saliva Ejectors (100pcs/bag)" at bounding box center [210, 236] width 88 height 8
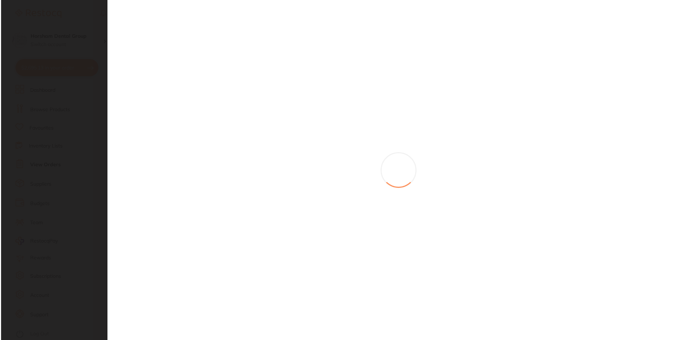
scroll to position [0, 0]
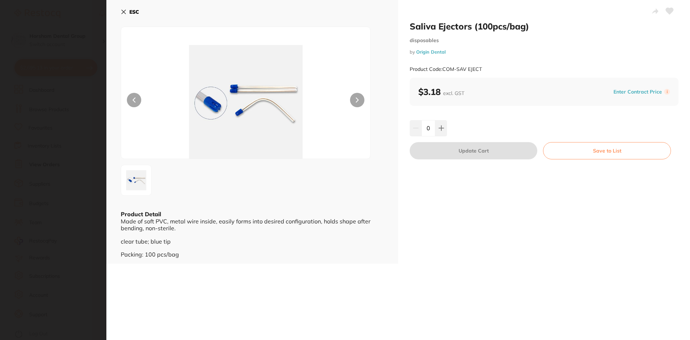
click at [427, 124] on input "0" at bounding box center [429, 128] width 14 height 16
type input "4"
click at [448, 152] on button "Update Cart" at bounding box center [474, 150] width 128 height 17
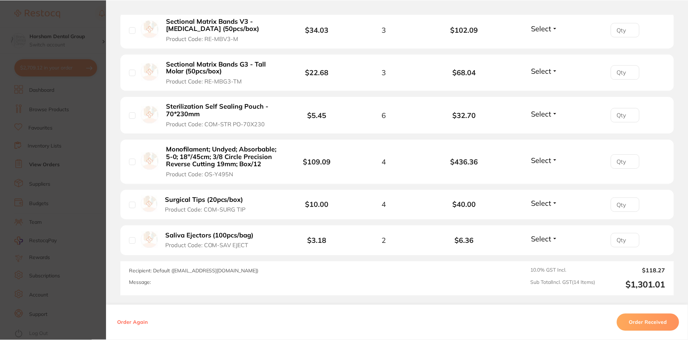
scroll to position [1510, 0]
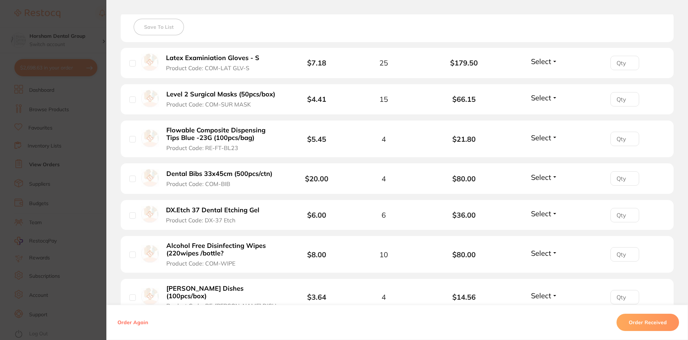
type input "4"
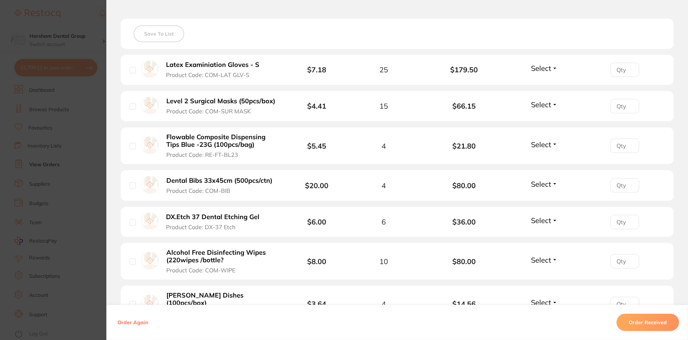
click at [55, 159] on section "Order ID: Restocq- 86426 Order Information Accepted Order Order Date Jul 13 202…" at bounding box center [344, 170] width 688 height 340
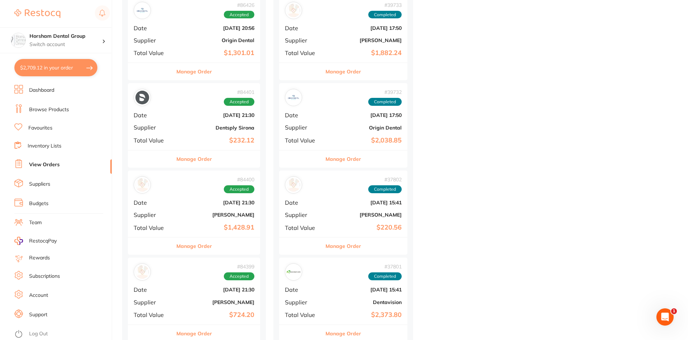
scroll to position [1762, 0]
click at [227, 244] on div "Manage Order" at bounding box center [194, 246] width 132 height 18
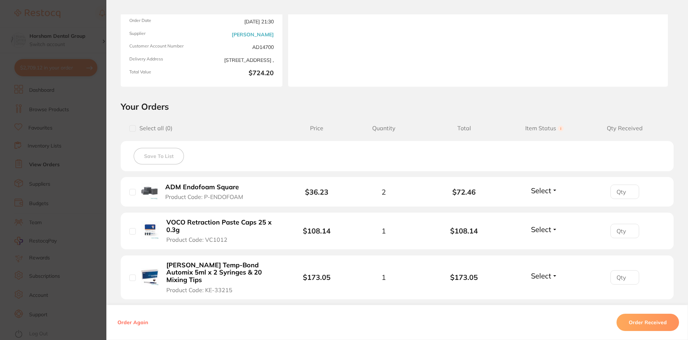
scroll to position [144, 0]
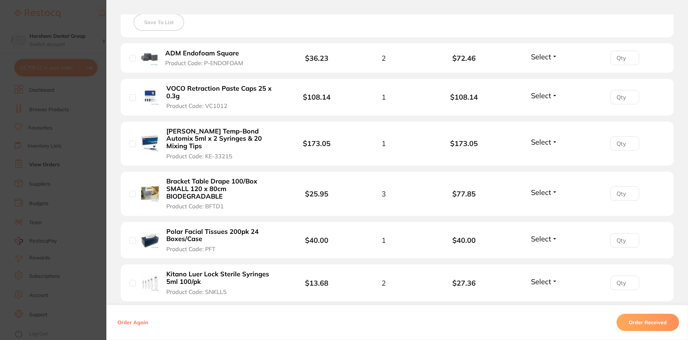
click at [186, 92] on b "VOCO Retraction Paste Caps 25 x 0.3g" at bounding box center [221, 92] width 111 height 15
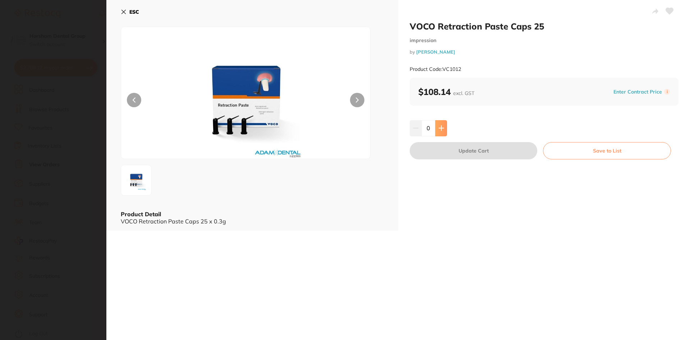
scroll to position [0, 0]
click at [438, 133] on button at bounding box center [441, 128] width 12 height 16
type input "1"
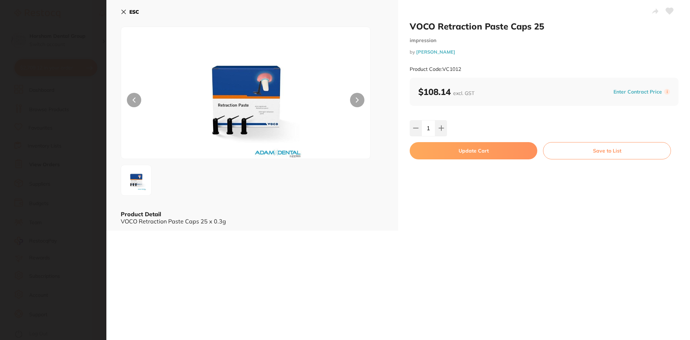
click at [443, 150] on button "Update Cart" at bounding box center [474, 150] width 128 height 17
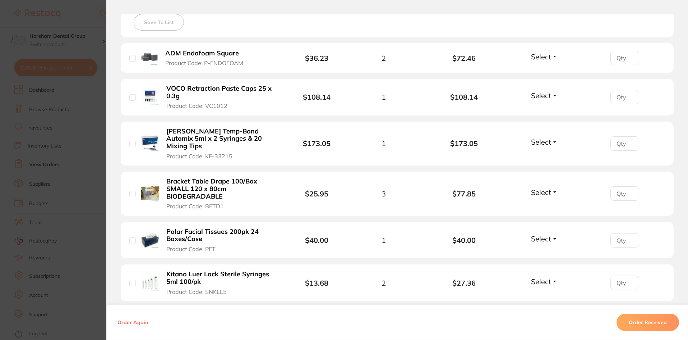
click at [212, 178] on b "Bracket Table Drape 100/Box SMALL 120 x 80cm BIODEGRADABLE" at bounding box center [221, 189] width 111 height 22
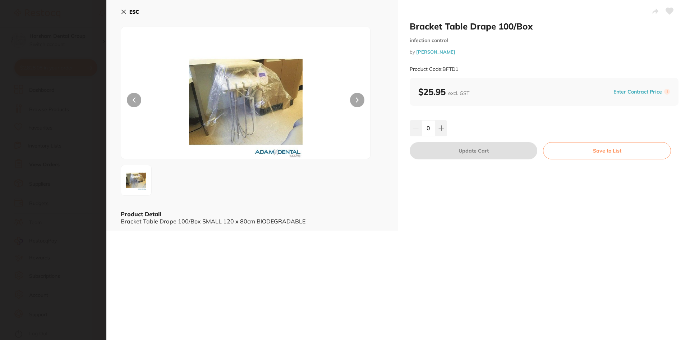
scroll to position [0, 0]
click at [439, 125] on icon at bounding box center [442, 128] width 6 height 6
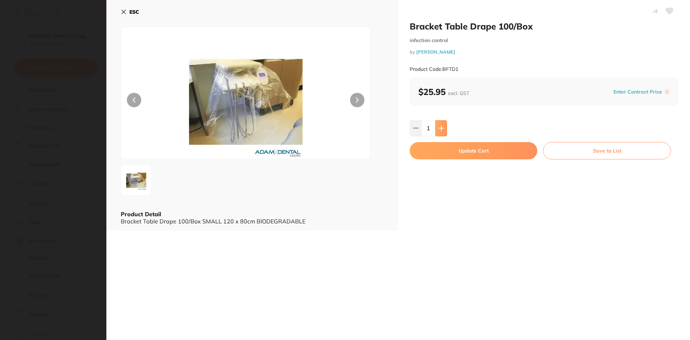
click at [439, 125] on icon at bounding box center [442, 128] width 6 height 6
type input "2"
click at [437, 152] on button "Update Cart" at bounding box center [474, 150] width 128 height 17
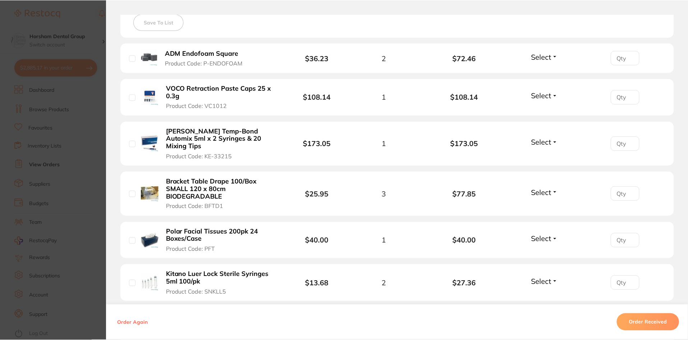
scroll to position [2265, 0]
click at [77, 194] on section "Order ID: Restocq- 84399 Order Information Accepted Order Order Date Jun 25 202…" at bounding box center [344, 170] width 688 height 340
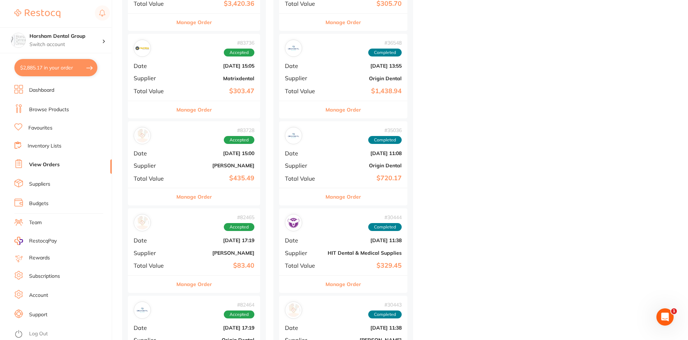
scroll to position [2445, 0]
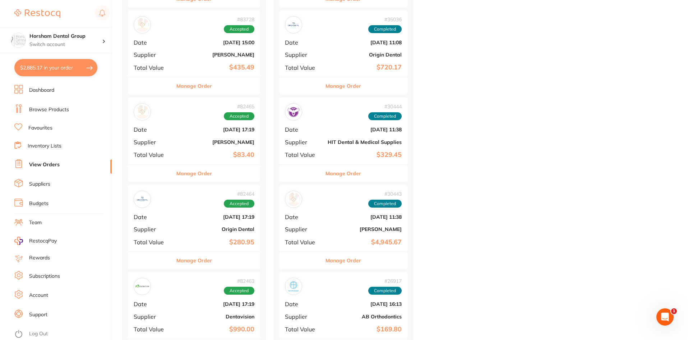
click at [212, 257] on button "Manage Order" at bounding box center [195, 260] width 36 height 17
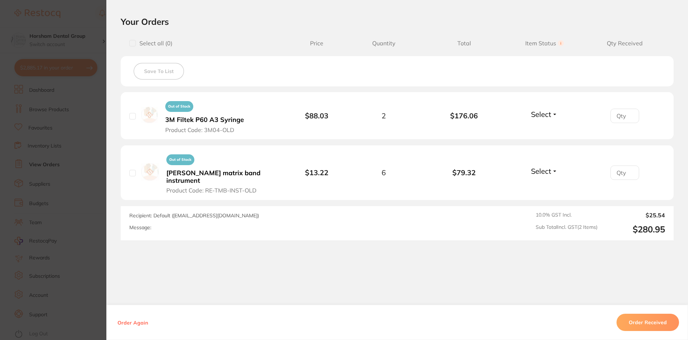
click at [85, 156] on section "Order ID: Restocq- 82464 Order Information Accepted Order Order Date Jun 5 2025…" at bounding box center [344, 170] width 688 height 340
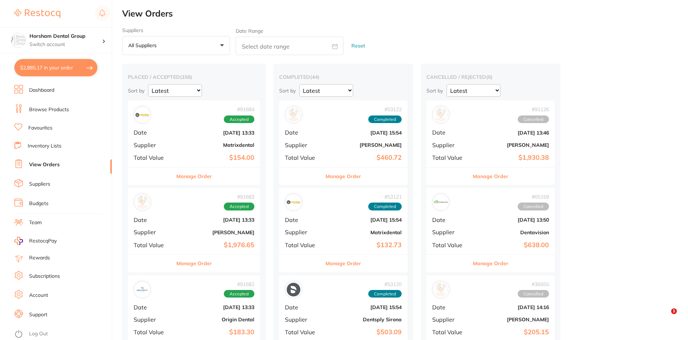
click at [71, 71] on button "$2,885.17 in your order" at bounding box center [55, 67] width 83 height 17
checkbox input "true"
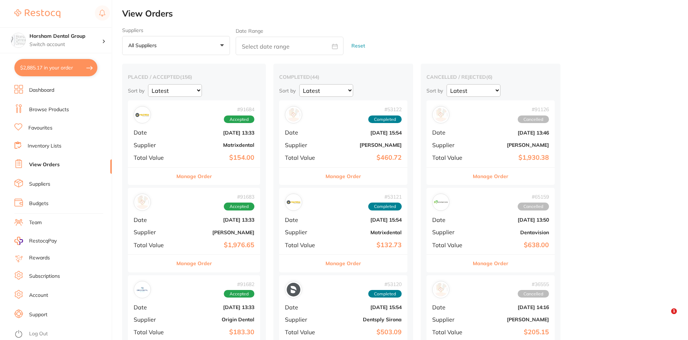
checkbox input "true"
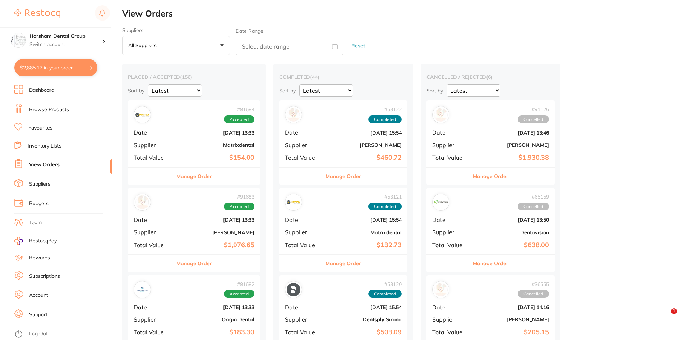
checkbox input "true"
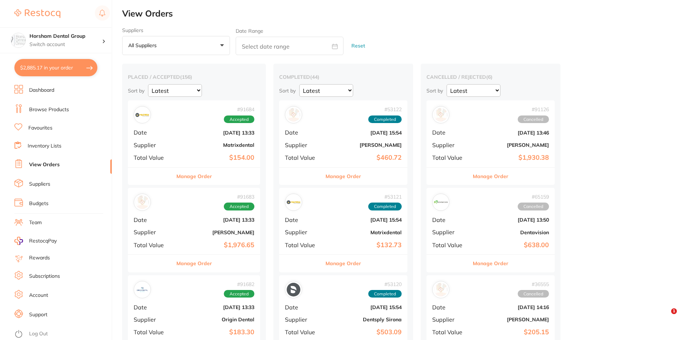
checkbox input "true"
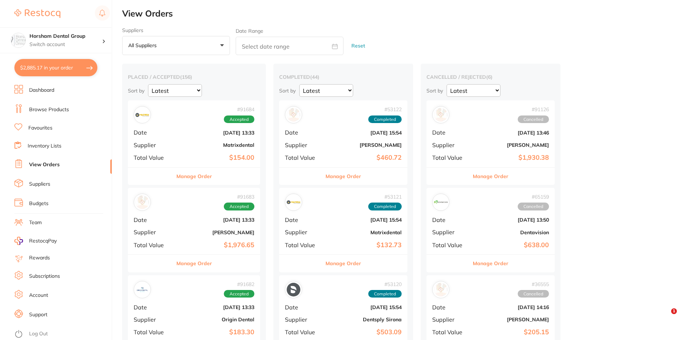
checkbox input "true"
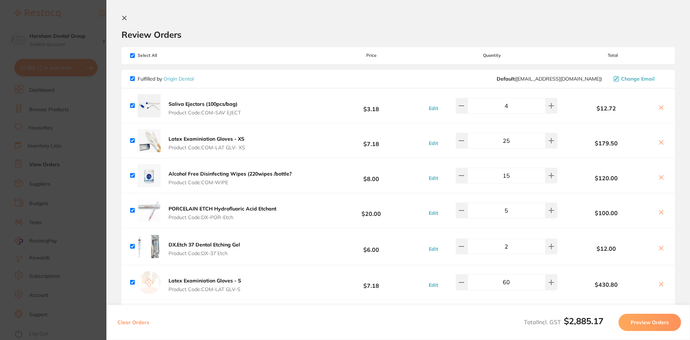
click at [48, 139] on section "Update RRP Set your pre negotiated price for this item. Item Agreed RRP (excl. …" at bounding box center [345, 170] width 690 height 340
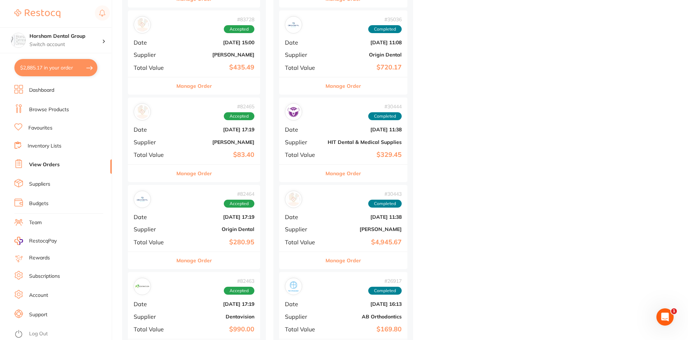
click at [51, 113] on link "Browse Products" at bounding box center [49, 109] width 40 height 7
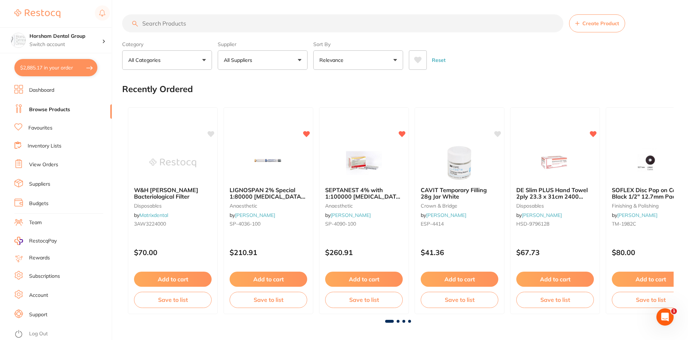
click at [236, 27] on input "search" at bounding box center [342, 23] width 441 height 18
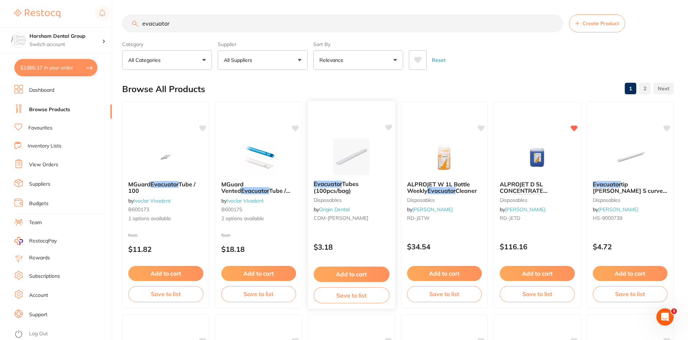
type input "evacuator"
click at [352, 190] on b "Evacuator Tubes (100pcs/bag)" at bounding box center [352, 186] width 76 height 13
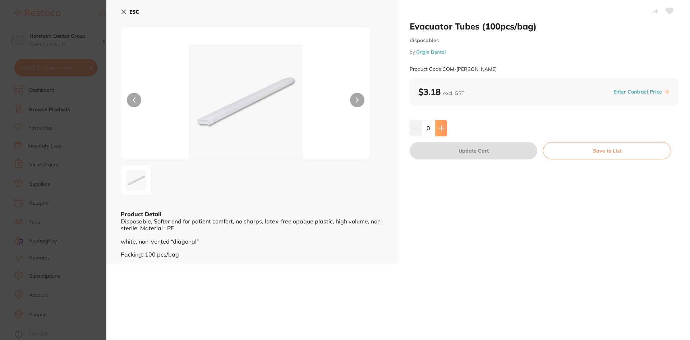
click at [435, 125] on button at bounding box center [441, 128] width 12 height 16
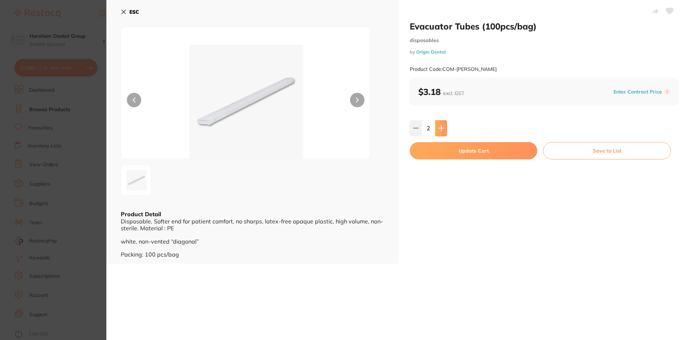
click at [435, 125] on button at bounding box center [441, 128] width 12 height 16
type input "5"
click at [434, 143] on button "Update Cart" at bounding box center [474, 150] width 128 height 17
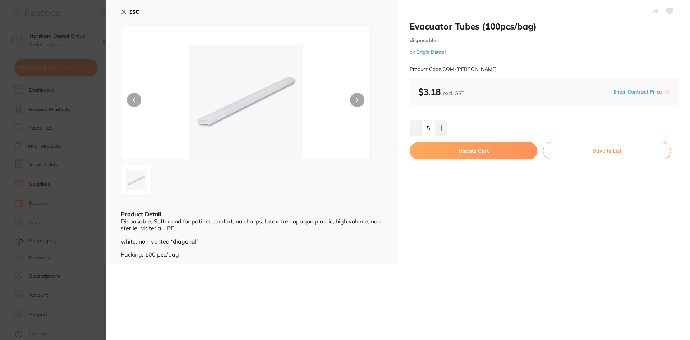
checkbox input "false"
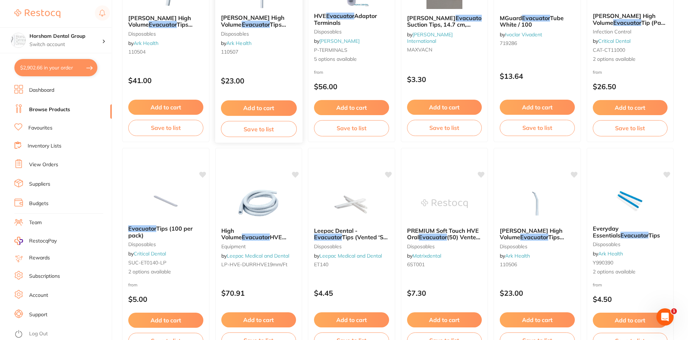
scroll to position [303, 0]
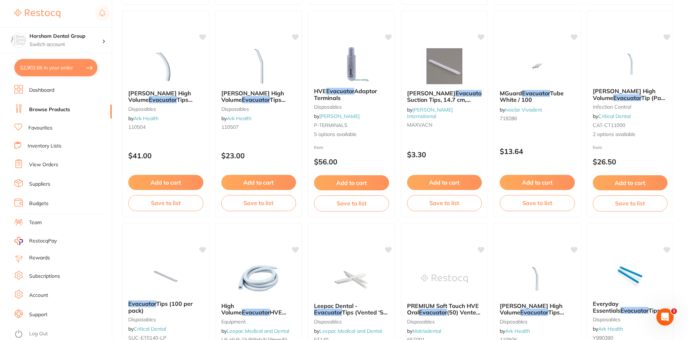
click at [51, 92] on link "Dashboard" at bounding box center [41, 90] width 25 height 7
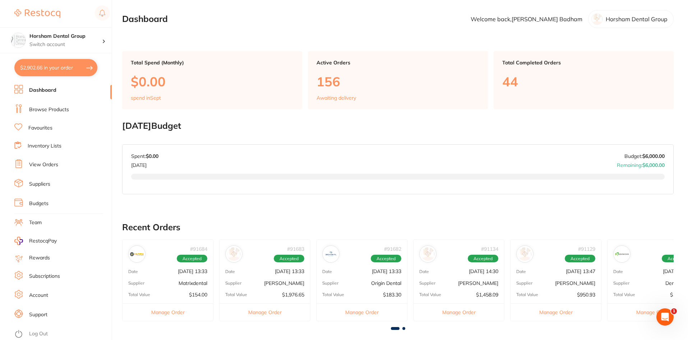
click at [69, 72] on button "$2,902.66 in your order" at bounding box center [55, 67] width 83 height 17
checkbox input "true"
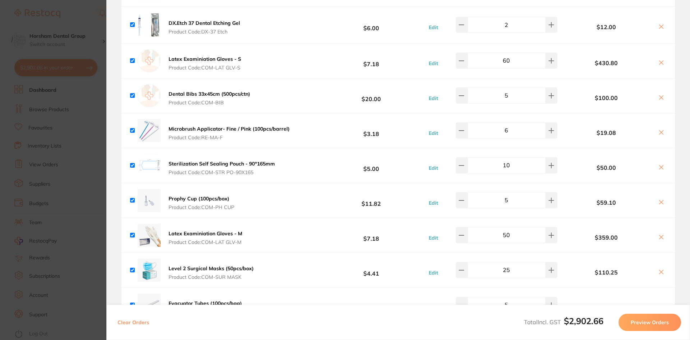
scroll to position [216, 0]
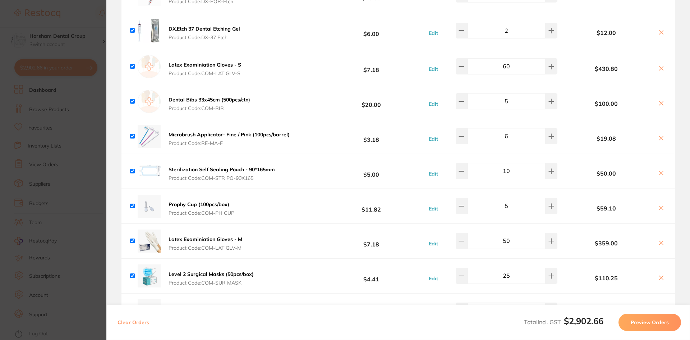
click at [508, 133] on input "6" at bounding box center [507, 136] width 78 height 16
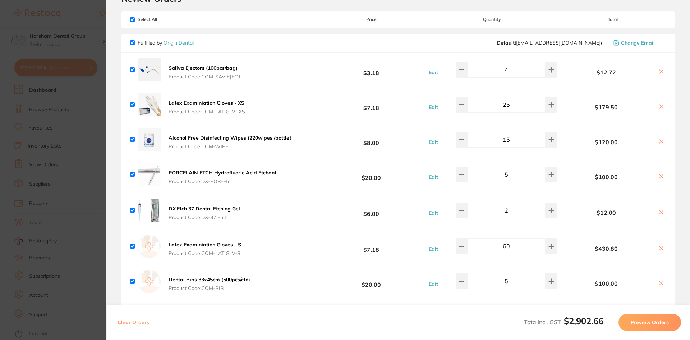
scroll to position [0, 0]
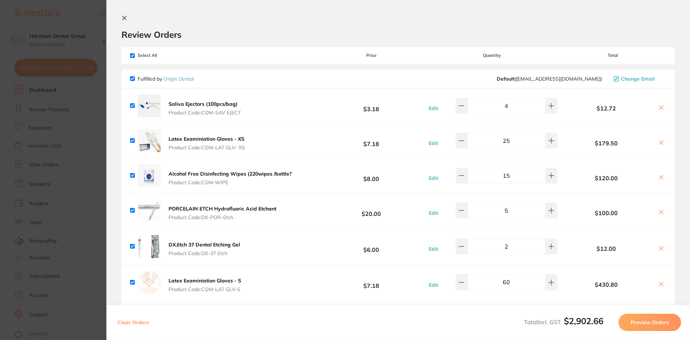
click at [76, 110] on section "Update RRP Set your pre negotiated price for this item. Item Agreed RRP (excl. …" at bounding box center [345, 170] width 690 height 340
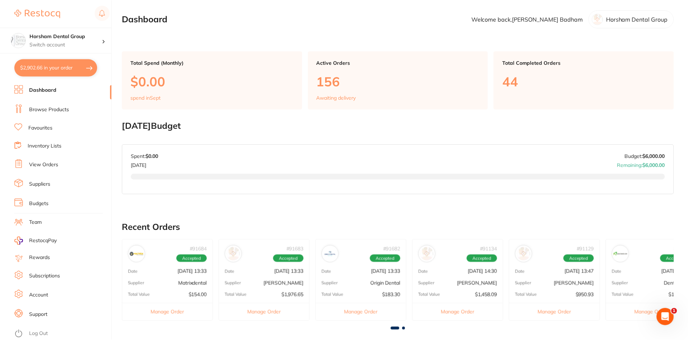
scroll to position [193, 0]
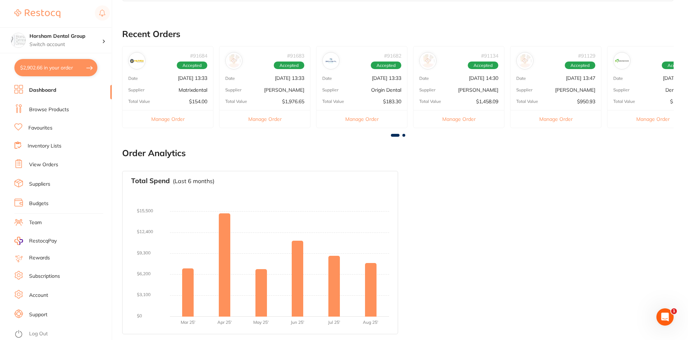
click at [47, 111] on link "Browse Products" at bounding box center [49, 109] width 40 height 7
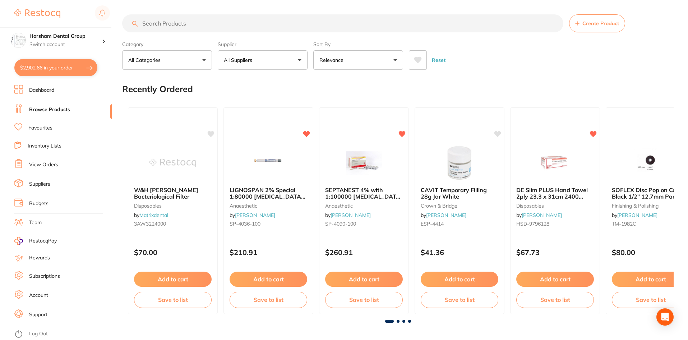
click at [194, 26] on input "search" at bounding box center [342, 23] width 441 height 18
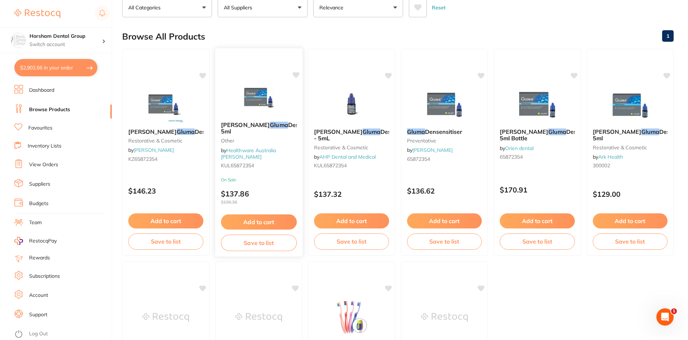
scroll to position [38, 0]
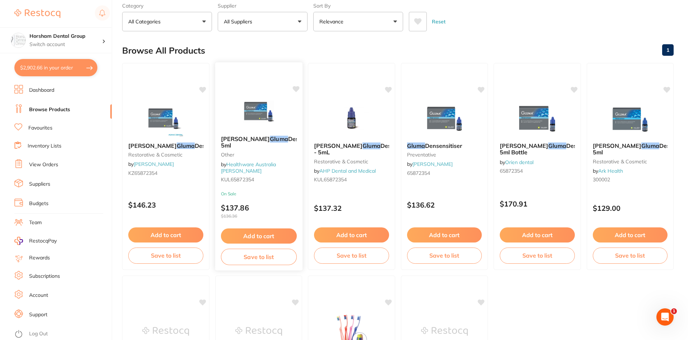
type input "gluma"
click at [278, 149] on b "Kulzer Gluma Desensitizer 5ml" at bounding box center [259, 142] width 76 height 13
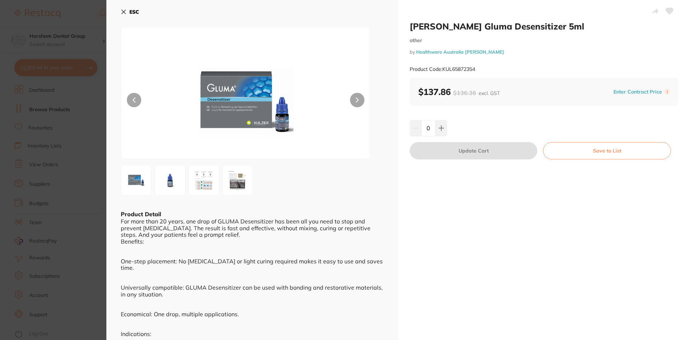
click at [128, 10] on button "ESC" at bounding box center [130, 12] width 18 height 12
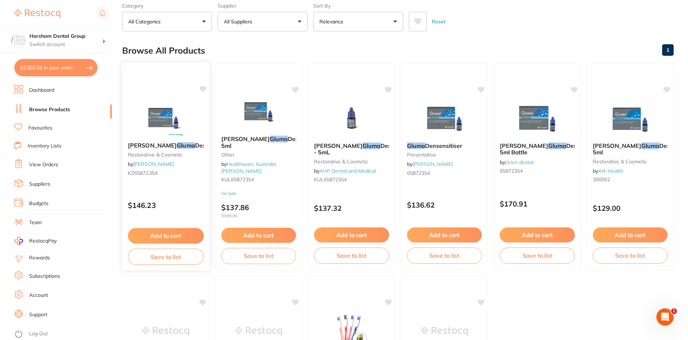
click at [137, 160] on div "Kulzer Gluma Desensitiser restorative & cosmetic by Adam Dental KZ65872354" at bounding box center [165, 160] width 87 height 48
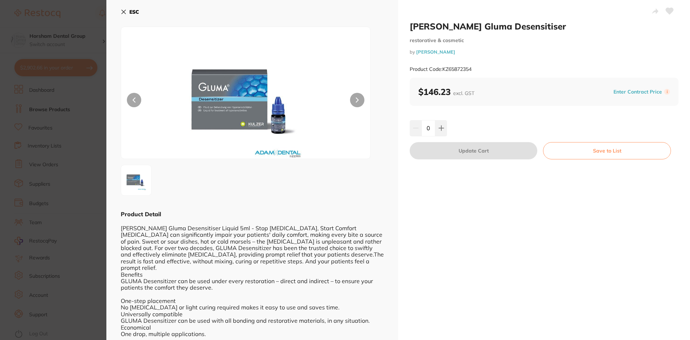
click at [434, 130] on input "0" at bounding box center [429, 128] width 14 height 16
click at [440, 132] on button at bounding box center [441, 128] width 12 height 16
type input "1"
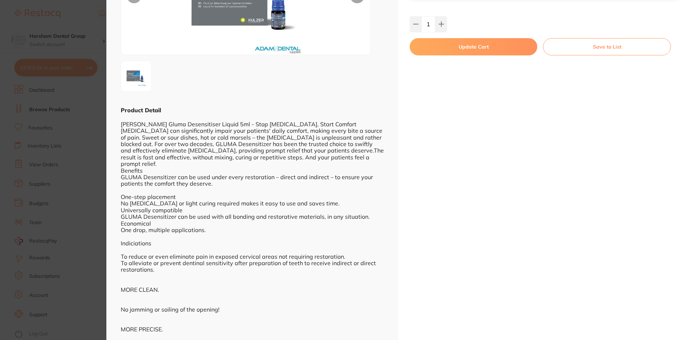
scroll to position [108, 0]
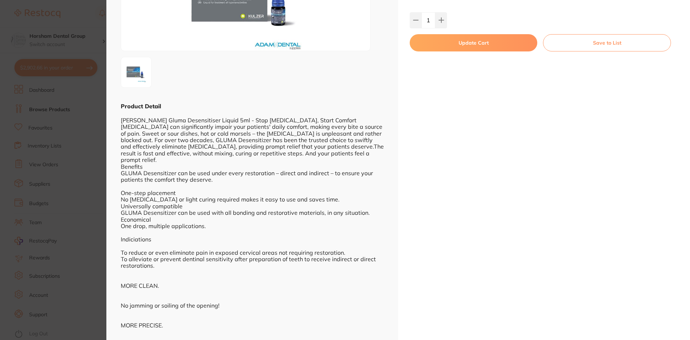
click at [431, 53] on div "Kulzer Gluma Desensitiser restorative & cosmetic by Adam Dental Product Code: K…" at bounding box center [544, 232] width 292 height 680
click at [433, 46] on button "Update Cart" at bounding box center [474, 42] width 128 height 17
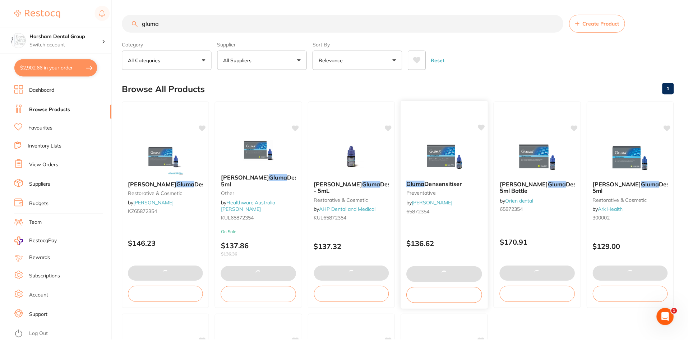
scroll to position [38, 0]
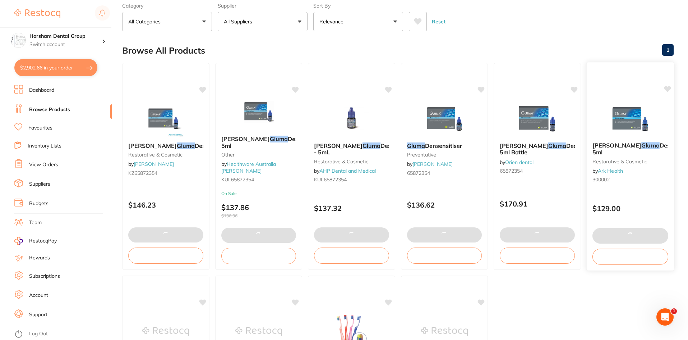
checkbox input "false"
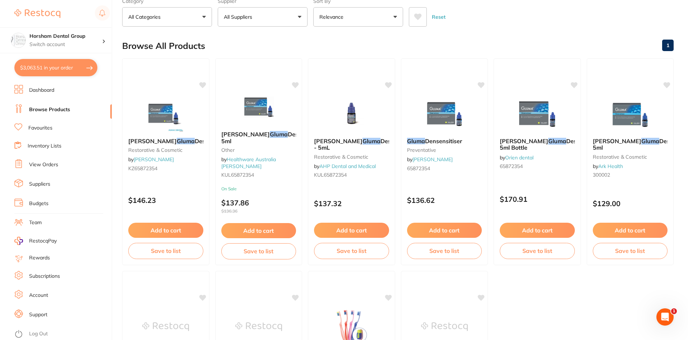
scroll to position [0, 0]
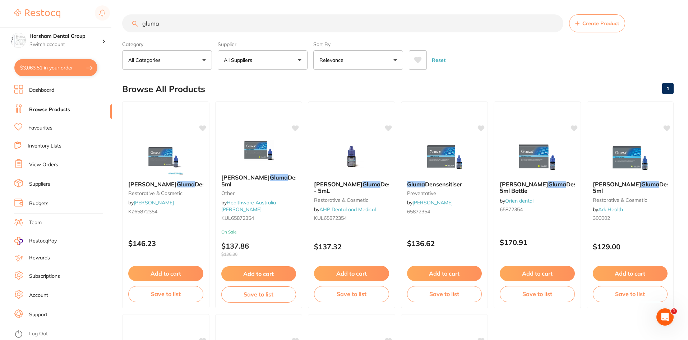
click at [248, 58] on p "All Suppliers" at bounding box center [239, 59] width 31 height 7
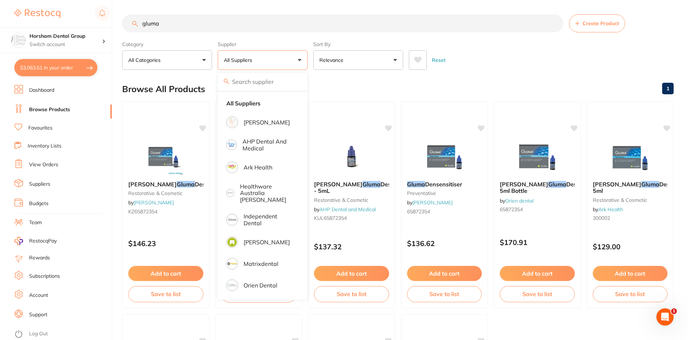
click at [473, 65] on div "Reset" at bounding box center [538, 57] width 259 height 25
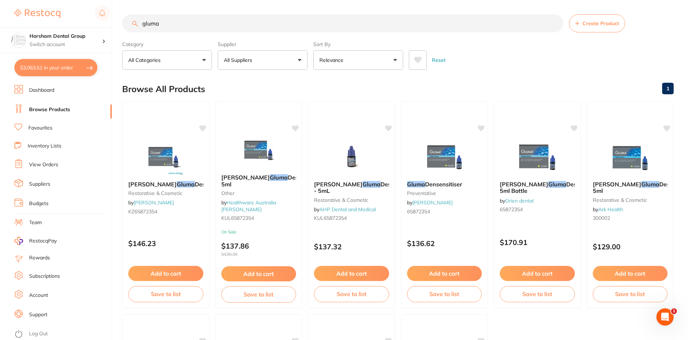
click at [145, 18] on input "gluma" at bounding box center [342, 23] width 441 height 18
click at [49, 93] on link "Dashboard" at bounding box center [41, 90] width 25 height 7
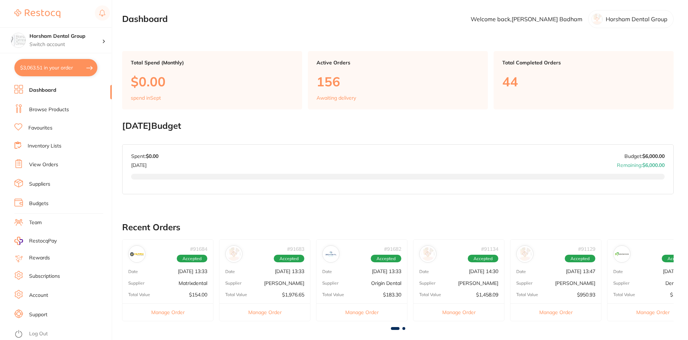
click at [56, 111] on link "Browse Products" at bounding box center [49, 109] width 40 height 7
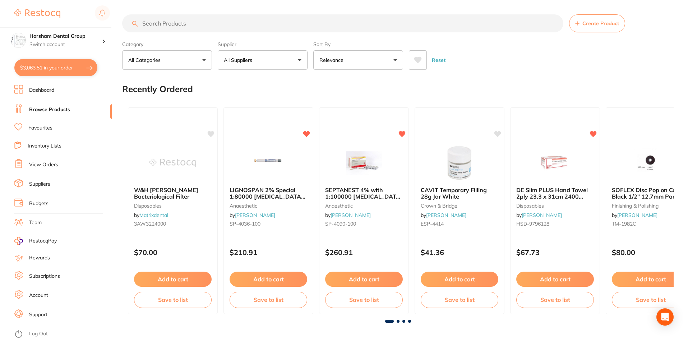
click at [54, 93] on link "Dashboard" at bounding box center [41, 90] width 25 height 7
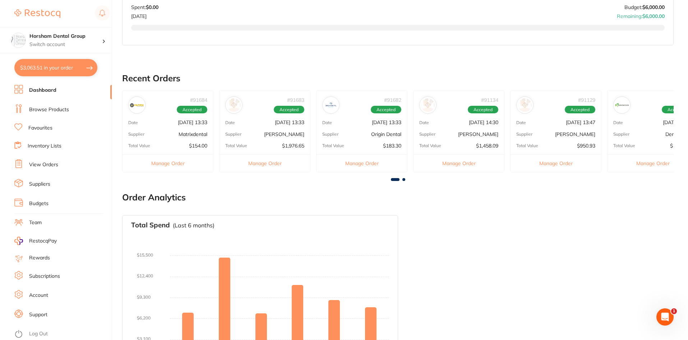
scroll to position [193, 0]
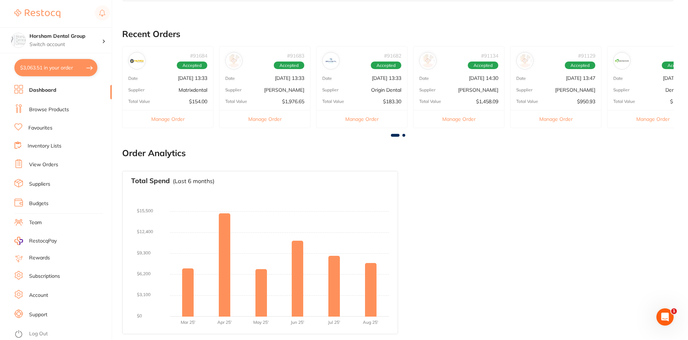
click at [265, 72] on div "# 91683 Accepted Date Aug 28 2025, 13:33 Supplier Henry Schein Halas Total Valu…" at bounding box center [264, 87] width 91 height 82
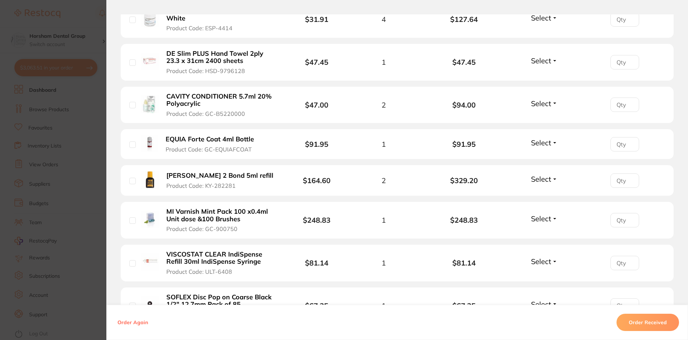
scroll to position [78, 0]
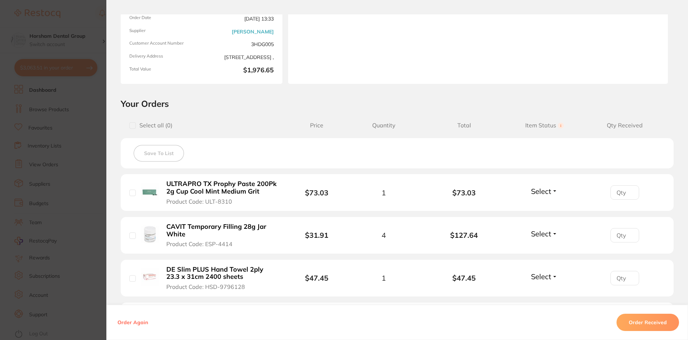
click at [38, 186] on section "Order ID: Restocq- 91683 Order Information Accepted Order Order Date Aug 28 202…" at bounding box center [344, 170] width 688 height 340
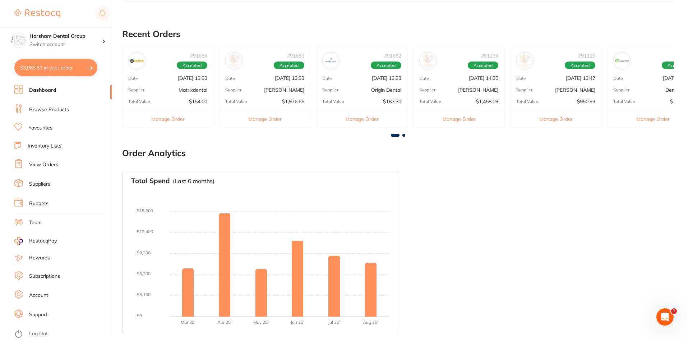
click at [447, 102] on div "Total Value $1,458.09" at bounding box center [459, 102] width 91 height 6
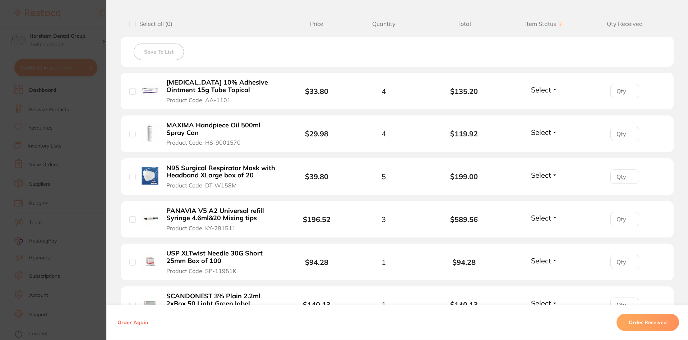
scroll to position [0, 0]
drag, startPoint x: 76, startPoint y: 126, endPoint x: 83, endPoint y: 119, distance: 10.7
click at [76, 126] on section "Order ID: Restocq- 91134 Order Information Accepted Order Order Date Aug 22 202…" at bounding box center [344, 170] width 688 height 340
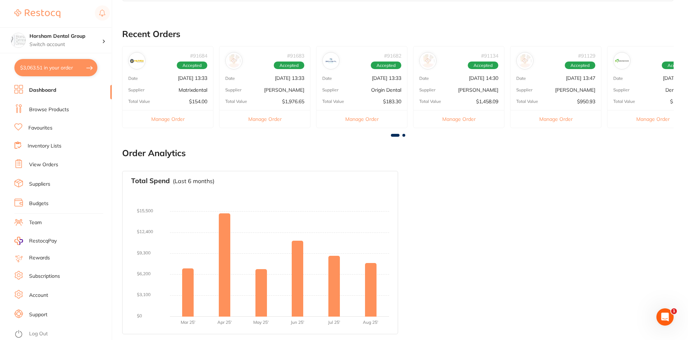
click at [468, 84] on div "# 91134 Accepted Date Aug 22 2025, 14:30 Supplier Henry Schein Halas Total Valu…" at bounding box center [458, 87] width 91 height 82
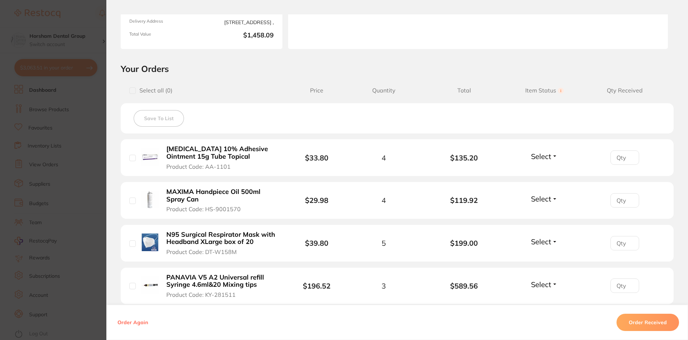
scroll to position [108, 0]
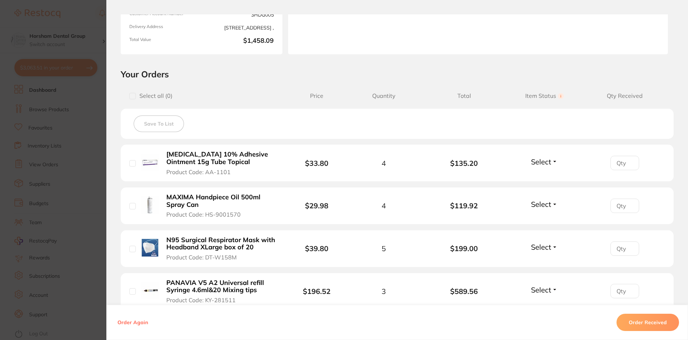
click at [33, 148] on section "Order ID: Restocq- 91134 Order Information Accepted Order Order Date Aug 22 202…" at bounding box center [344, 170] width 688 height 340
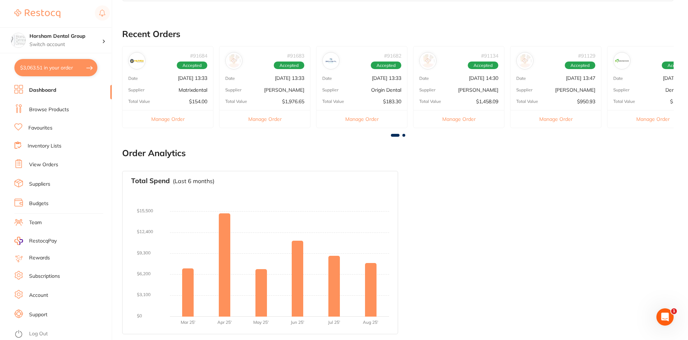
click at [538, 79] on div "Date Aug 22 2025, 13:47" at bounding box center [556, 78] width 91 height 6
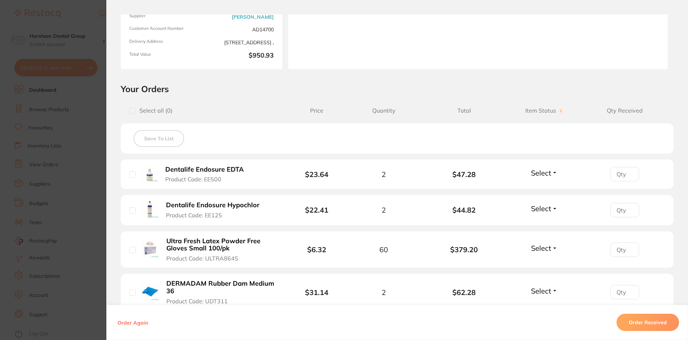
scroll to position [216, 0]
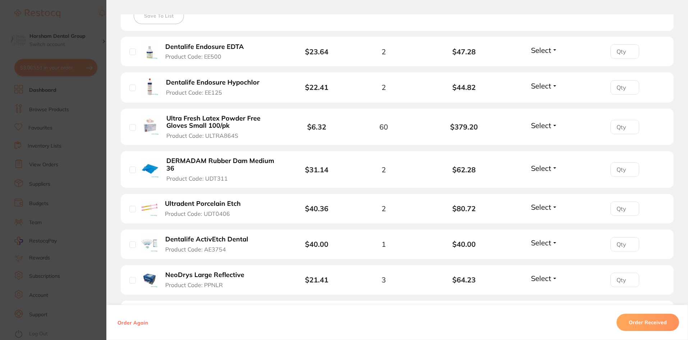
click at [189, 164] on b "DERMADAM Rubber Dam Medium 36" at bounding box center [221, 164] width 111 height 15
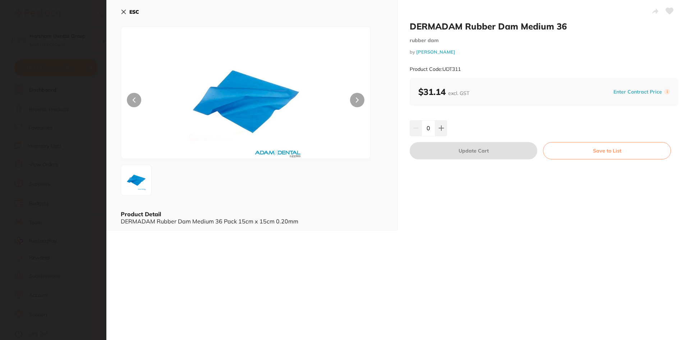
scroll to position [0, 0]
click at [126, 10] on icon at bounding box center [124, 12] width 6 height 6
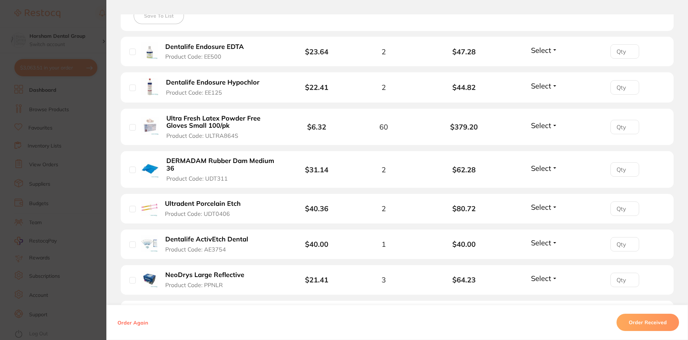
click at [87, 80] on section "Order ID: Restocq- 91129 Order Information Accepted Order Order Date Aug 22 202…" at bounding box center [344, 170] width 688 height 340
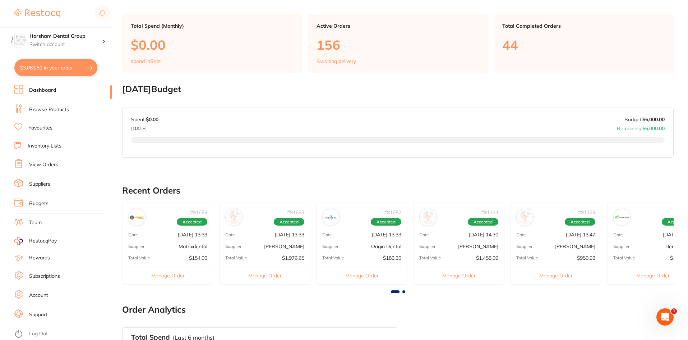
scroll to position [49, 0]
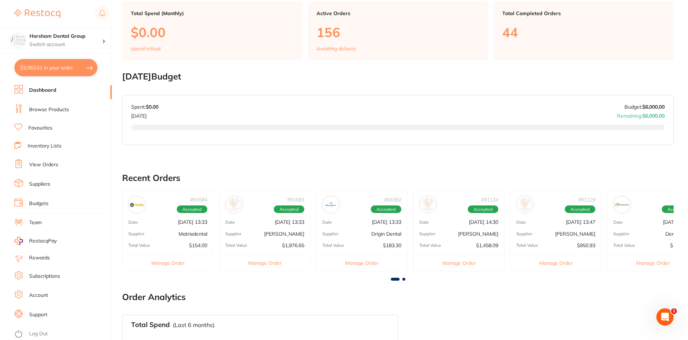
click at [464, 229] on div "# 91134 Accepted Date Aug 22 2025, 14:30 Supplier Henry Schein Halas Total Valu…" at bounding box center [458, 231] width 91 height 82
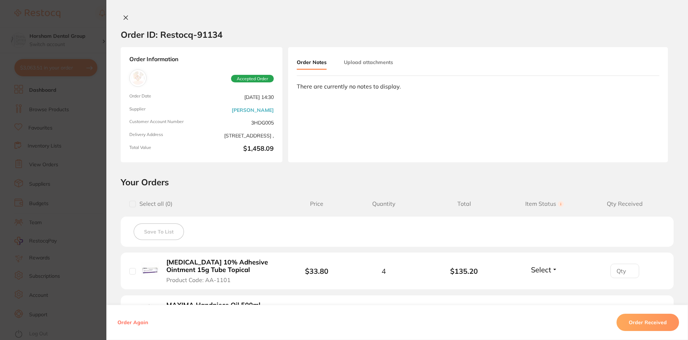
scroll to position [0, 0]
click at [106, 129] on div "Order Information Accepted Order Order Date Aug 22 2025, 14:30 Supplier Henry S…" at bounding box center [397, 104] width 582 height 115
click at [114, 63] on div "Order Information Accepted Order Order Date Aug 22 2025, 14:30 Supplier Henry S…" at bounding box center [397, 104] width 582 height 115
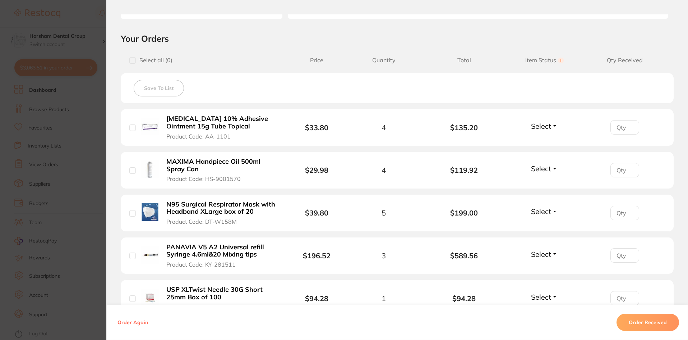
scroll to position [144, 0]
click at [52, 79] on section "Order ID: Restocq- 91134 Order Information Accepted Order Order Date Aug 22 202…" at bounding box center [344, 170] width 688 height 340
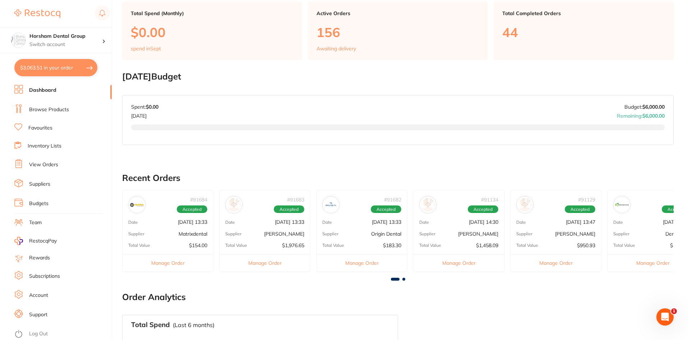
click at [45, 167] on link "View Orders" at bounding box center [43, 164] width 29 height 7
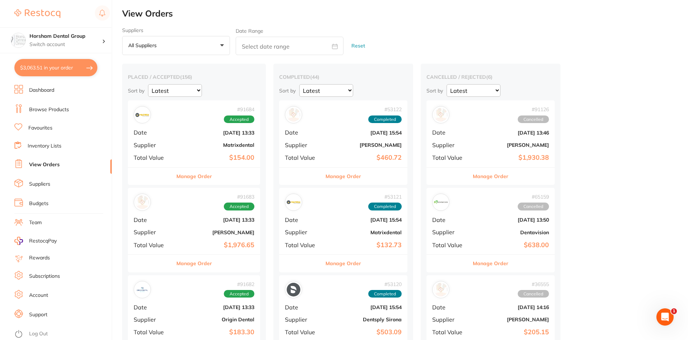
click at [46, 145] on link "Inventory Lists" at bounding box center [45, 145] width 34 height 7
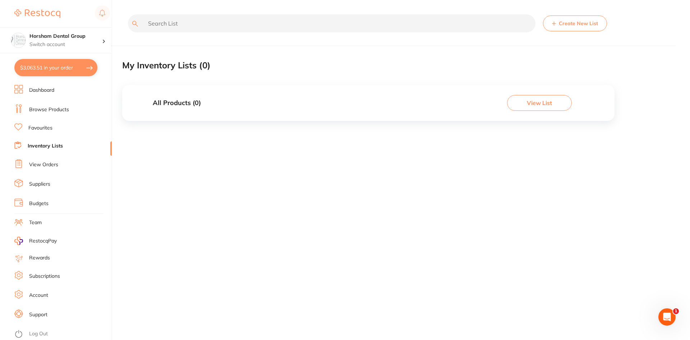
click at [41, 113] on link "Browse Products" at bounding box center [49, 109] width 40 height 7
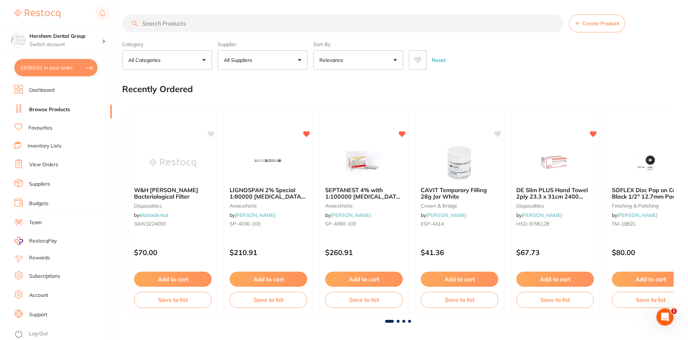
click at [177, 24] on input "search" at bounding box center [342, 23] width 441 height 18
click at [209, 30] on input "search" at bounding box center [342, 23] width 441 height 18
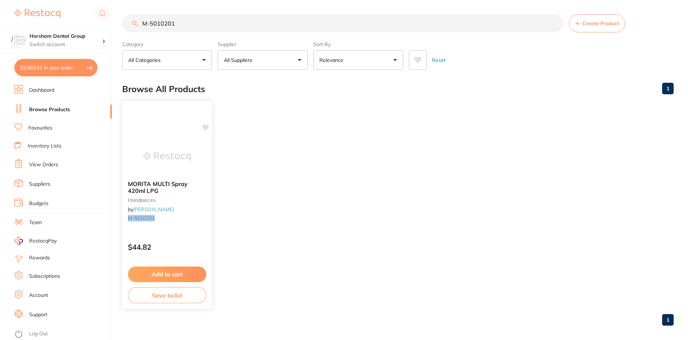
click at [166, 183] on span "MORITA MULTI Spray 420ml LPG" at bounding box center [158, 187] width 60 height 14
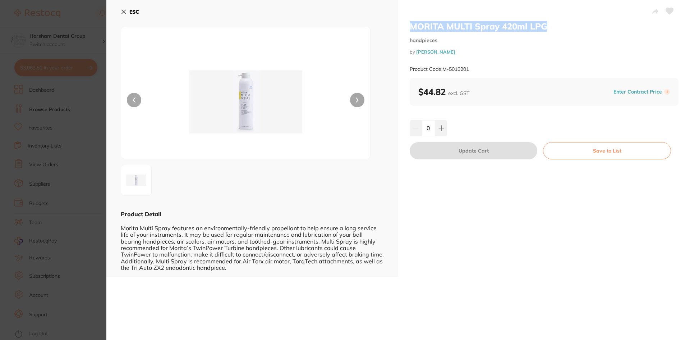
drag, startPoint x: 406, startPoint y: 23, endPoint x: 545, endPoint y: 30, distance: 139.3
click at [545, 30] on div "MORITA MULTI Spray 420ml LPG handpieces by [PERSON_NAME] Product Code: M-501020…" at bounding box center [544, 138] width 292 height 277
copy h2 "MORITA MULTI Spray 420ml LPG"
click at [77, 34] on section "MORITA MULTI Spray 420ml LPG handpieces by [PERSON_NAME] Product Code: M-501020…" at bounding box center [345, 170] width 690 height 340
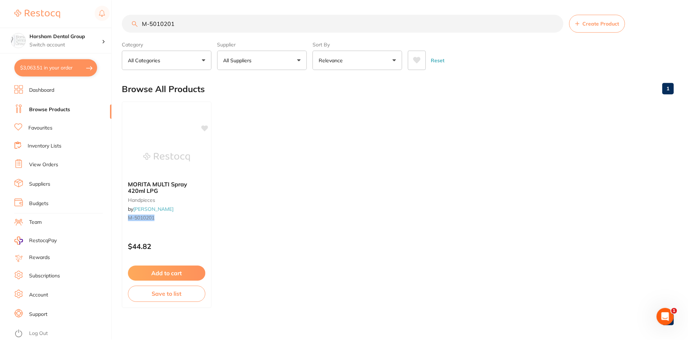
scroll to position [6, 0]
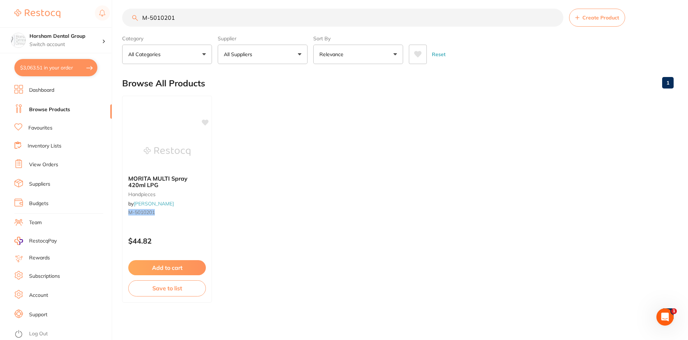
click at [187, 17] on input "M-5010201" at bounding box center [342, 18] width 441 height 18
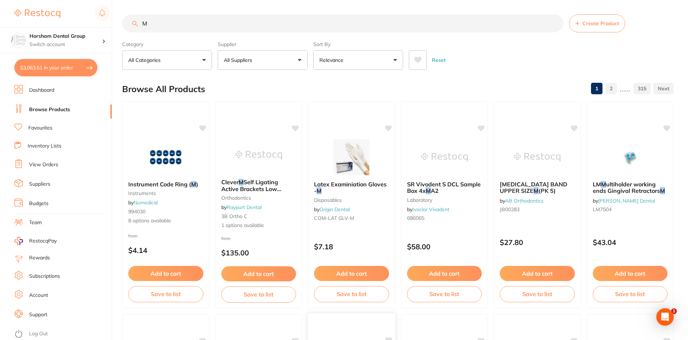
scroll to position [0, 0]
click at [114, 69] on div "$3,063.51 Horsham Dental Group Switch account [GEOGRAPHIC_DATA] Dental Centre W…" at bounding box center [344, 170] width 688 height 340
click at [490, 65] on div "Reset" at bounding box center [538, 57] width 259 height 25
click at [199, 22] on input "M" at bounding box center [342, 23] width 441 height 18
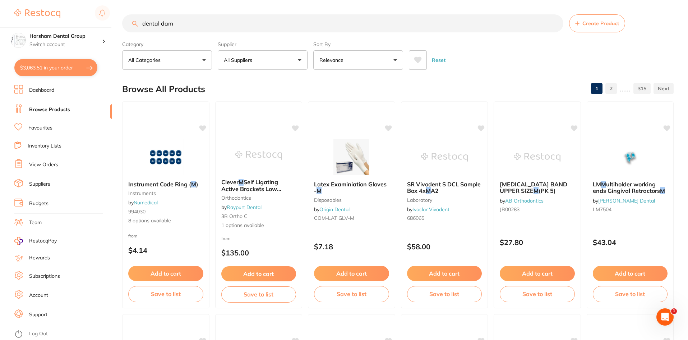
type input "dental dam"
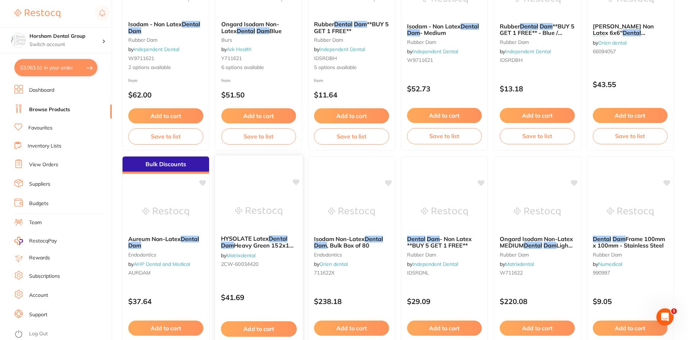
scroll to position [36, 0]
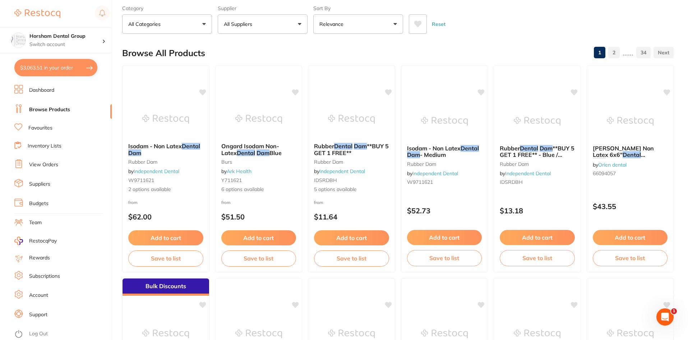
click at [254, 17] on button "All Suppliers" at bounding box center [263, 23] width 90 height 19
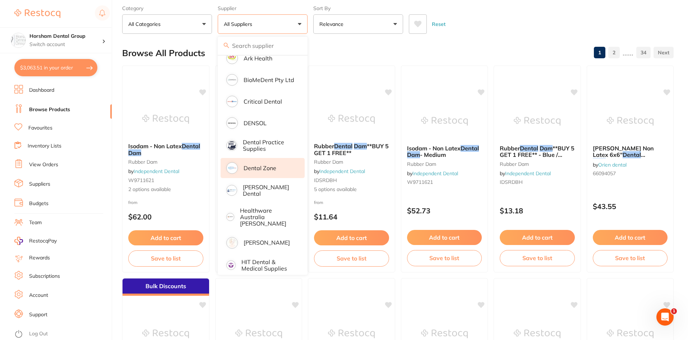
scroll to position [144, 0]
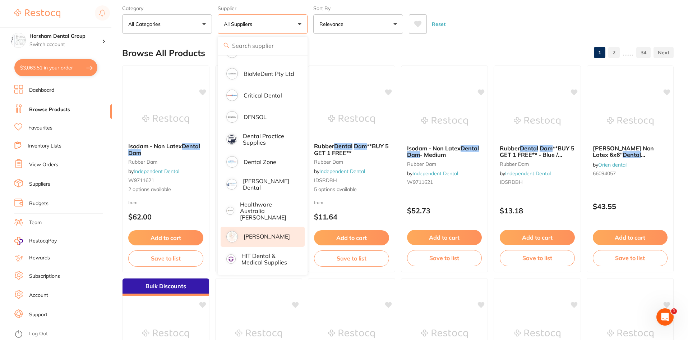
click at [266, 235] on p "[PERSON_NAME]" at bounding box center [267, 236] width 46 height 6
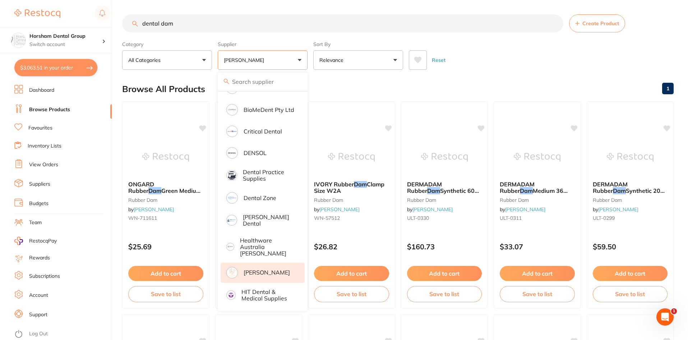
scroll to position [0, 0]
click at [438, 86] on div "Browse All Products 1" at bounding box center [398, 89] width 552 height 24
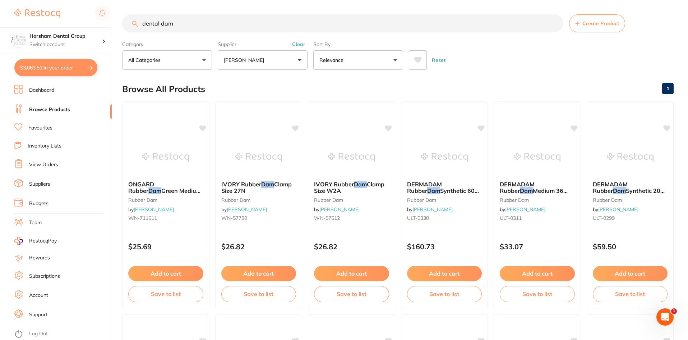
click at [299, 47] on button "Clear" at bounding box center [299, 44] width 18 height 6
